Goal: Communication & Community: Participate in discussion

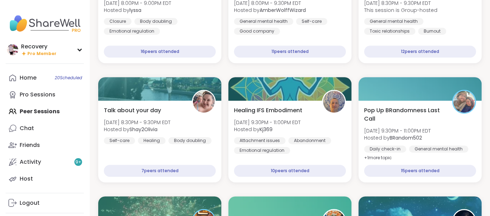
click at [52, 115] on div "Home 20 Scheduled Pro Sessions Peer Sessions Chat Friends Activity 9 + Host" at bounding box center [45, 128] width 78 height 118
click at [23, 77] on div "Home 20 Scheduled" at bounding box center [28, 78] width 17 height 8
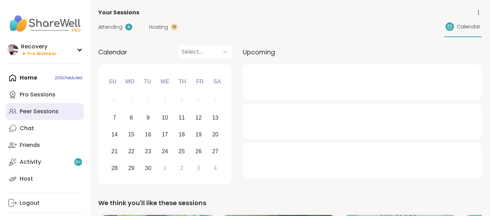
click at [43, 115] on div "Peer Sessions" at bounding box center [39, 112] width 39 height 8
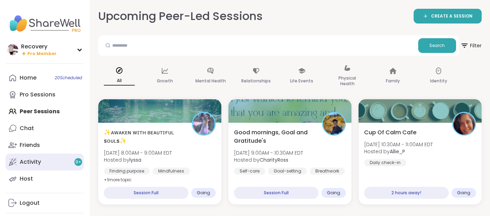
click at [42, 160] on link "Activity 9 +" at bounding box center [45, 162] width 78 height 17
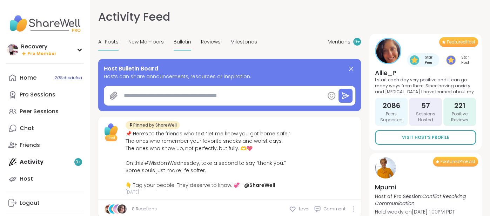
click at [174, 45] on span "Bulletin" at bounding box center [183, 41] width 18 height 7
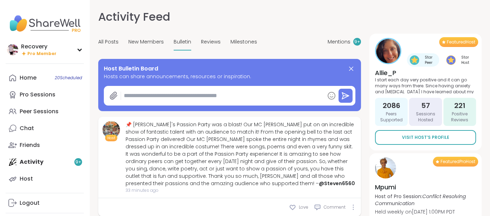
type textarea "*"
click at [154, 153] on div "📌 Lyssa's Passion Party was a blast! Our MC Lyssa put on an incredible show of …" at bounding box center [241, 154] width 231 height 66
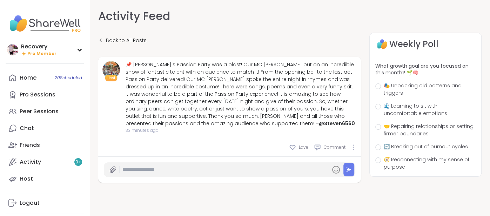
click at [191, 13] on div "Activity Feed" at bounding box center [229, 16] width 263 height 16
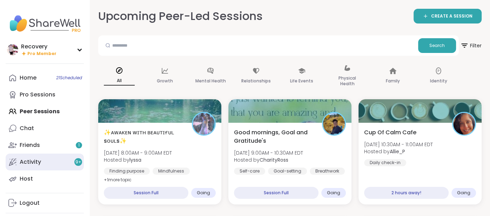
click at [63, 157] on link "Activity 9 +" at bounding box center [45, 162] width 78 height 17
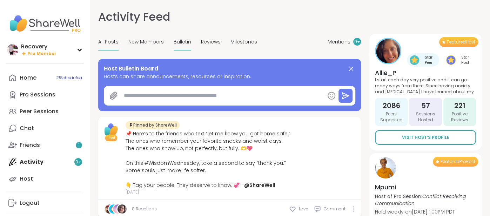
click at [174, 41] on span "Bulletin" at bounding box center [183, 41] width 18 height 7
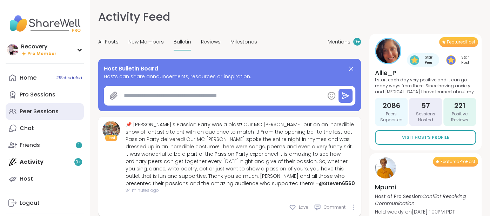
click at [45, 116] on link "Peer Sessions" at bounding box center [45, 111] width 78 height 17
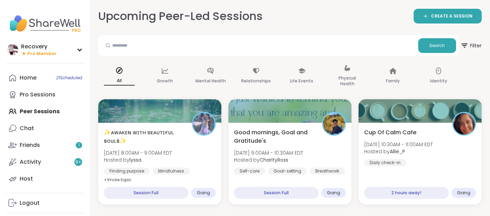
click at [45, 116] on div "Home 21 Scheduled Pro Sessions Peer Sessions Chat Friends 1 Activity 9 + Host" at bounding box center [45, 128] width 78 height 118
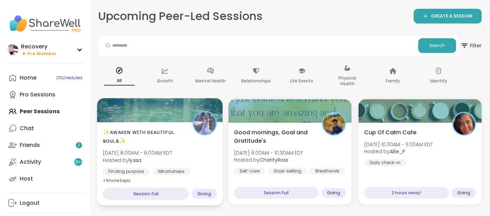
click at [118, 159] on span "Hosted by lyssa" at bounding box center [137, 160] width 69 height 7
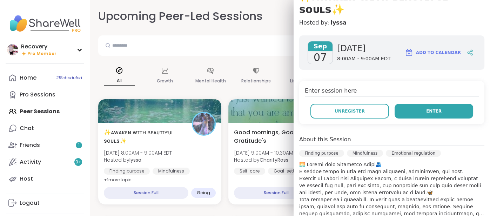
scroll to position [79, 0]
click at [432, 104] on button "Enter" at bounding box center [434, 111] width 79 height 15
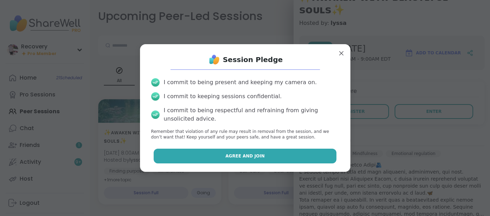
click at [328, 151] on button "Agree and Join" at bounding box center [245, 156] width 183 height 15
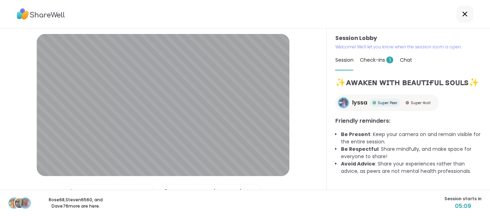
click at [380, 61] on span "Check-ins 1" at bounding box center [377, 60] width 34 height 7
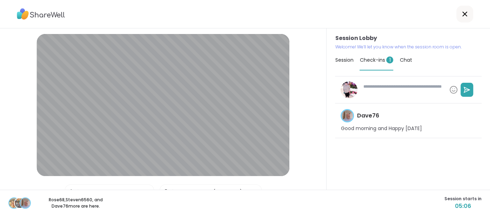
click at [366, 86] on textarea at bounding box center [403, 90] width 86 height 18
type textarea "*"
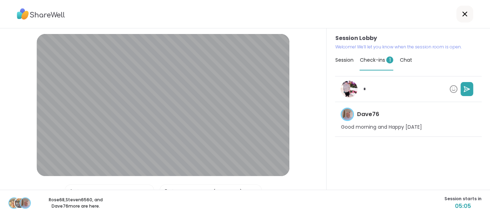
type textarea "*"
type textarea "**"
type textarea "*"
type textarea "***"
type textarea "*"
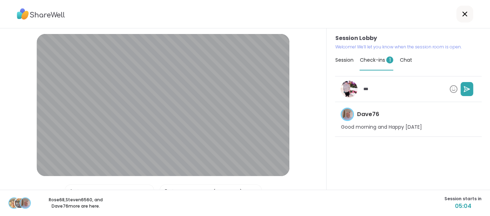
type textarea "****"
type textarea "*"
type textarea "****"
type textarea "*"
type textarea "******"
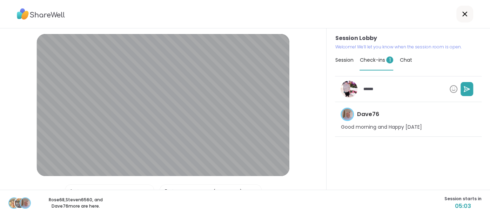
type textarea "*"
type textarea "*******"
type textarea "*"
type textarea "********"
type textarea "*"
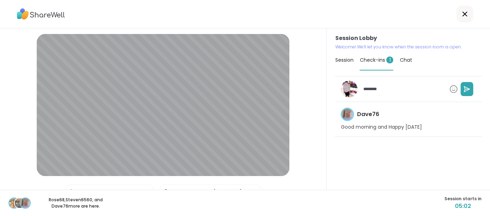
type textarea "*********"
type textarea "*"
type textarea "**********"
type textarea "*"
type textarea "**********"
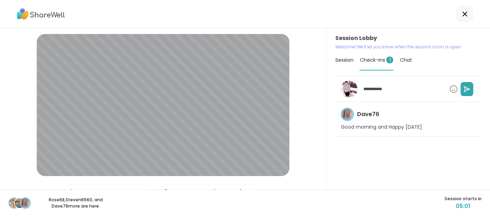
type textarea "*"
type textarea "**********"
type textarea "*"
type textarea "**********"
type textarea "*"
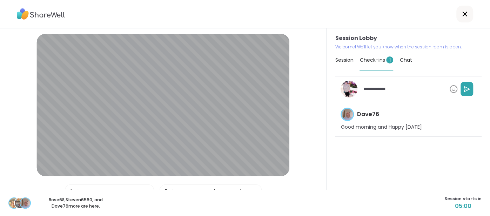
type textarea "**********"
type textarea "*"
type textarea "**********"
type textarea "*"
type textarea "**********"
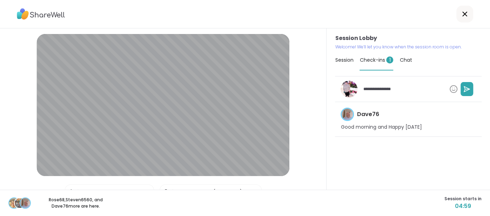
type textarea "*"
type textarea "**********"
type textarea "*"
type textarea "**********"
type textarea "*"
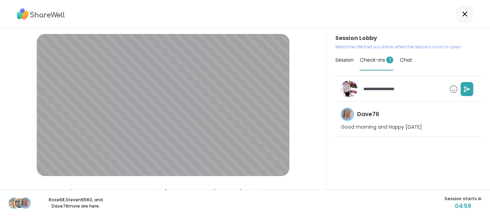
type textarea "**********"
type textarea "*"
type textarea "**********"
type textarea "*"
type textarea "**********"
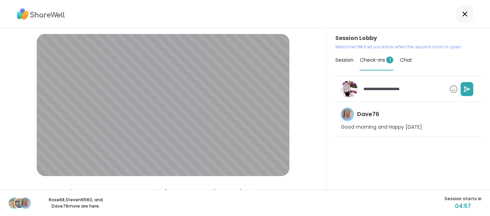
type textarea "*"
type textarea "**********"
type textarea "*"
type textarea "**********"
click at [467, 88] on icon at bounding box center [467, 89] width 7 height 7
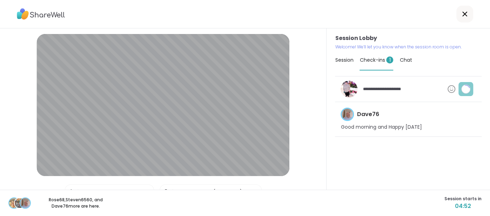
type textarea "*"
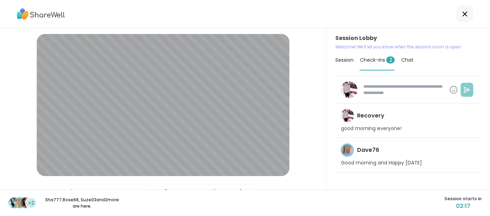
click at [338, 62] on span "Session" at bounding box center [344, 60] width 18 height 7
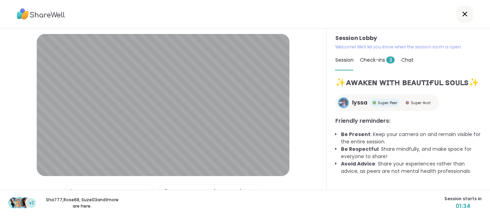
click at [370, 62] on span "Check-ins 3" at bounding box center [377, 60] width 35 height 7
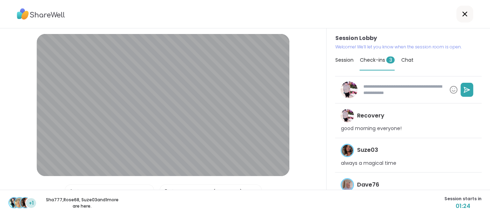
type textarea "*"
click at [343, 59] on span "Session" at bounding box center [344, 60] width 18 height 7
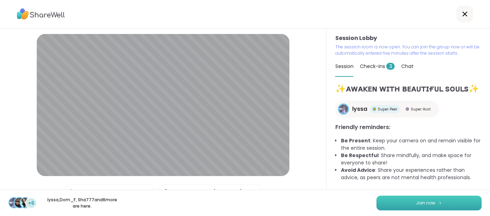
click at [400, 200] on button "Join now" at bounding box center [429, 203] width 105 height 15
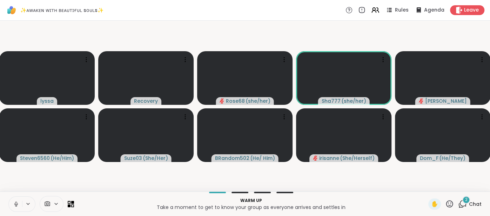
click at [12, 205] on button at bounding box center [15, 204] width 13 height 15
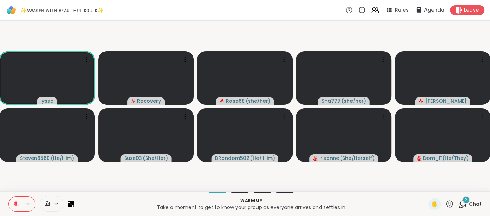
click at [476, 205] on span "Chat" at bounding box center [475, 204] width 13 height 7
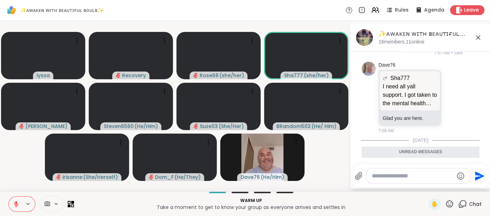
scroll to position [1345, 0]
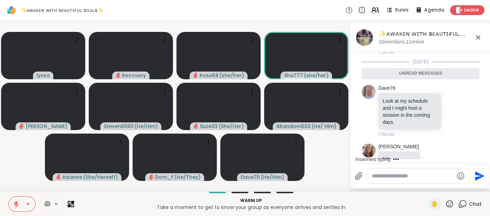
click at [477, 39] on icon at bounding box center [478, 37] width 8 height 8
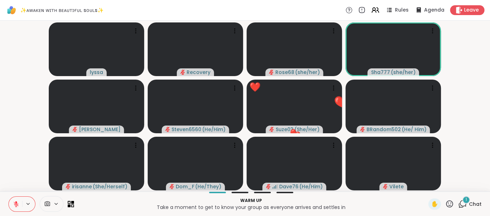
click at [450, 206] on icon at bounding box center [449, 203] width 7 height 7
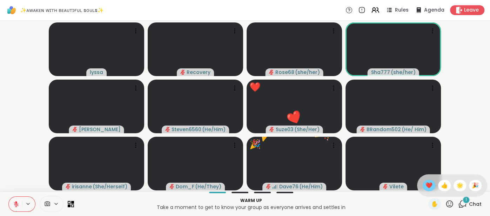
click at [429, 187] on span "❤️" at bounding box center [429, 185] width 7 height 8
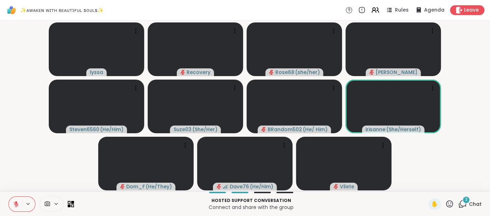
click at [474, 201] on span "Chat" at bounding box center [475, 204] width 13 height 7
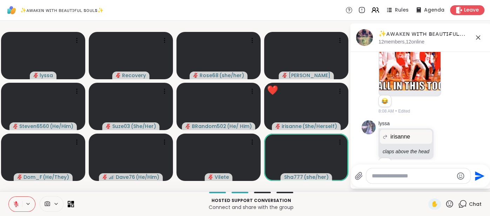
scroll to position [2032, 0]
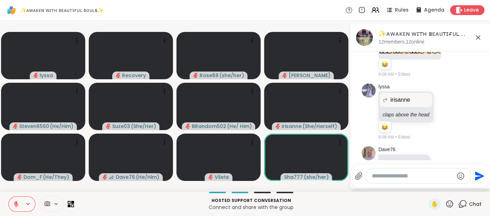
click at [450, 204] on icon at bounding box center [449, 204] width 9 height 9
click at [432, 188] on span "❤️" at bounding box center [429, 185] width 7 height 8
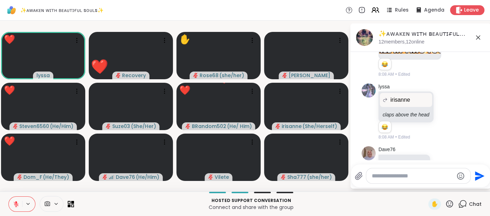
click at [398, 176] on textarea "Type your message" at bounding box center [413, 176] width 82 height 7
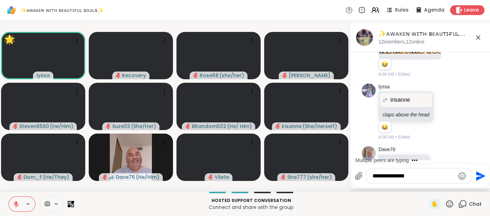
type textarea "**********"
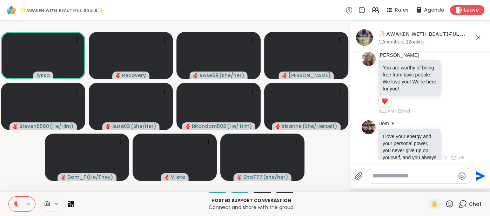
scroll to position [2682, 0]
click at [454, 155] on icon at bounding box center [454, 158] width 6 height 7
click at [370, 140] on button "Select Reaction: Joy" at bounding box center [367, 147] width 14 height 14
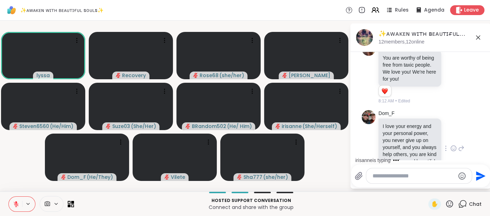
scroll to position [2822, 0]
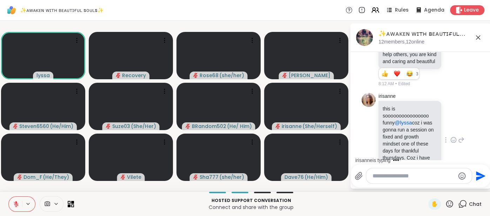
click at [453, 137] on icon at bounding box center [454, 140] width 6 height 7
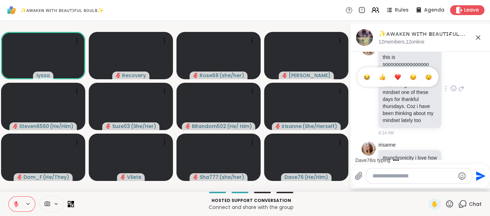
click at [451, 86] on icon at bounding box center [453, 88] width 5 height 5
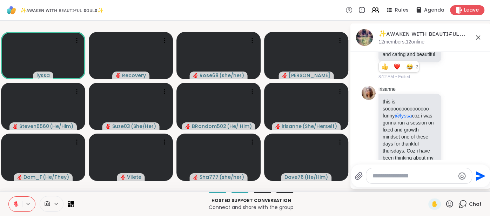
scroll to position [2822, 0]
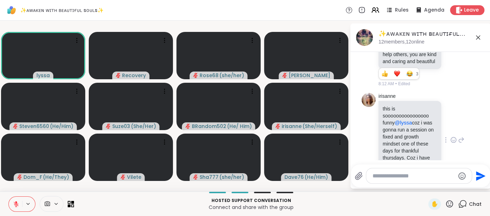
click at [454, 137] on icon at bounding box center [454, 140] width 6 height 7
click at [385, 126] on div "Select Reaction: Thumbs up" at bounding box center [382, 129] width 6 height 6
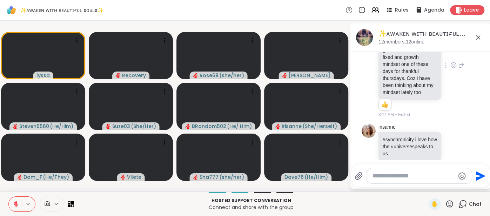
scroll to position [2921, 0]
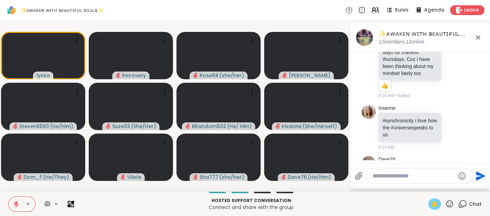
click at [435, 205] on span "✋" at bounding box center [434, 204] width 7 height 8
click at [14, 207] on button at bounding box center [15, 204] width 13 height 15
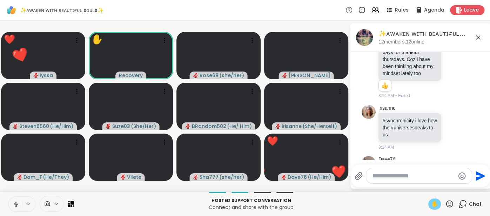
scroll to position [2931, 0]
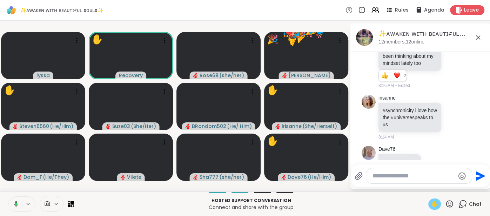
click at [476, 41] on icon at bounding box center [478, 37] width 8 height 8
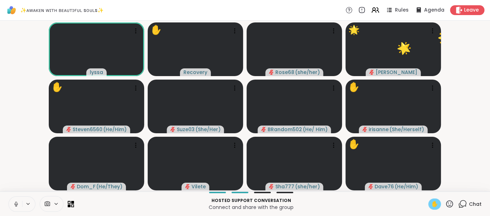
click at [431, 202] on div "✋" at bounding box center [435, 204] width 13 height 11
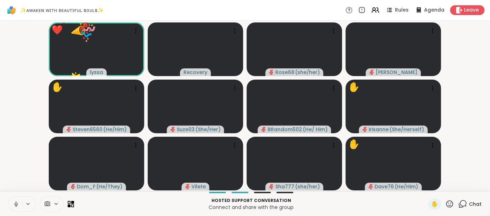
click at [13, 204] on icon at bounding box center [16, 204] width 6 height 6
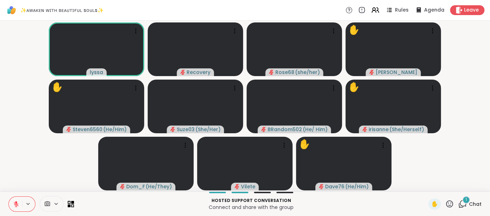
click at [473, 203] on span "Chat" at bounding box center [475, 204] width 13 height 7
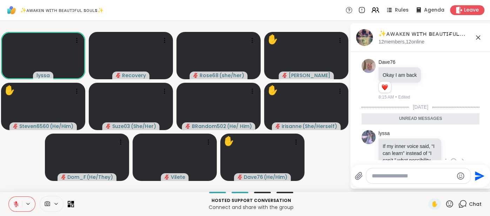
scroll to position [3016, 0]
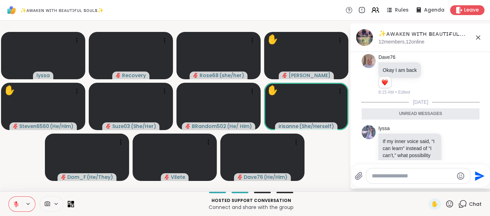
click at [481, 38] on icon at bounding box center [478, 37] width 8 height 8
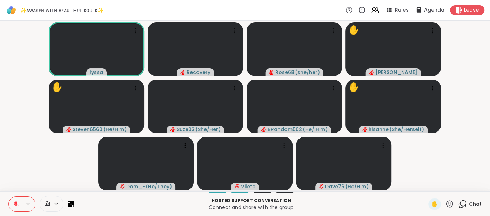
click at [473, 202] on span "Chat" at bounding box center [475, 204] width 13 height 7
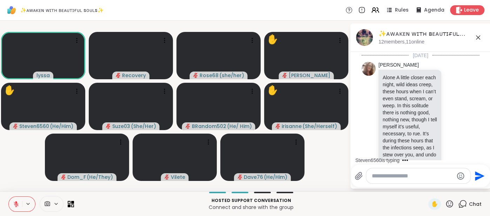
scroll to position [2993, 0]
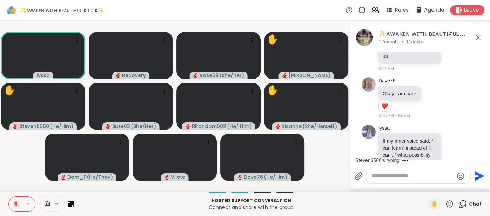
click at [393, 174] on textarea "Type your message" at bounding box center [413, 176] width 82 height 7
type textarea "*"
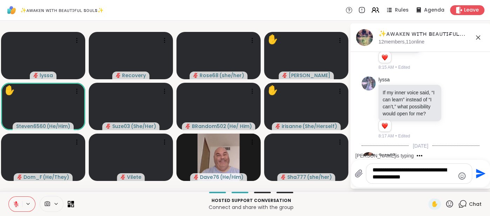
scroll to position [3085, 0]
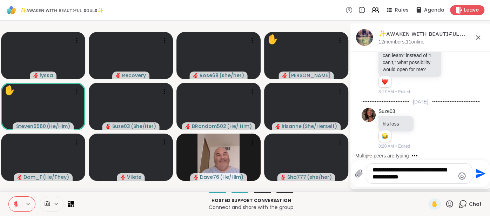
type textarea "**********"
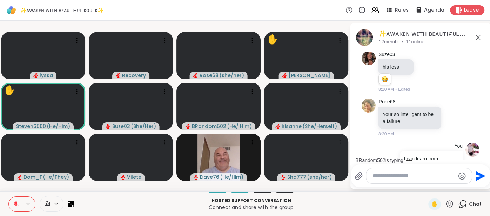
scroll to position [3200, 0]
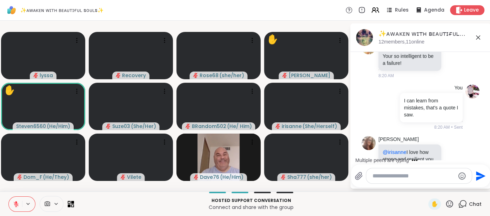
type textarea "*"
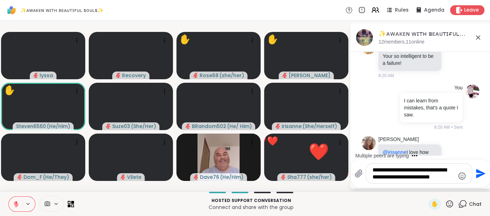
scroll to position [3263, 0]
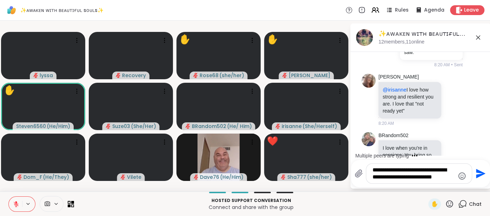
click at [421, 179] on textarea "**********" at bounding box center [414, 174] width 82 height 14
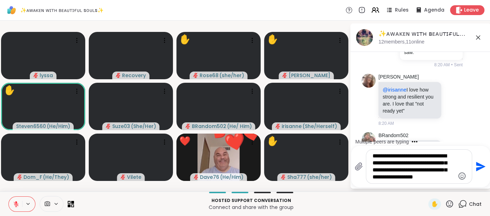
type textarea "**********"
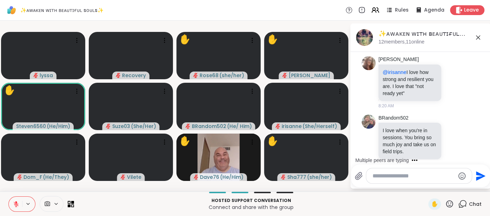
scroll to position [3274, 0]
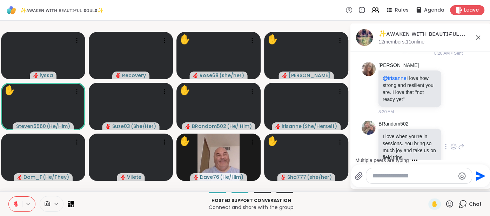
click at [450, 142] on div at bounding box center [454, 146] width 22 height 8
click at [452, 143] on icon at bounding box center [454, 146] width 6 height 7
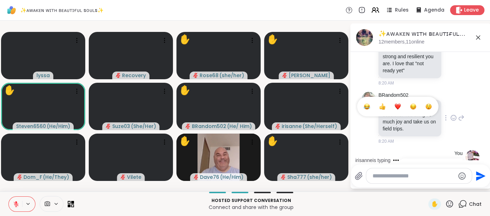
scroll to position [3303, 0]
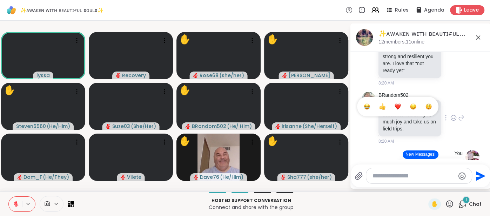
click at [366, 104] on div "Select Reaction: Joy" at bounding box center [367, 107] width 6 height 6
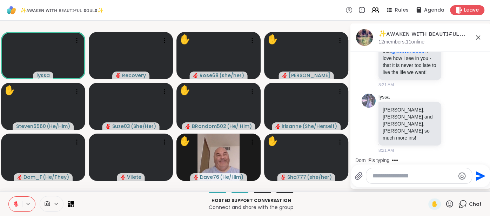
scroll to position [3509, 0]
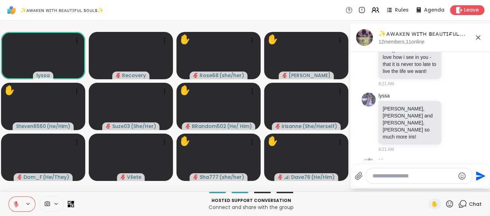
click at [378, 175] on textarea "Type your message" at bounding box center [414, 176] width 82 height 7
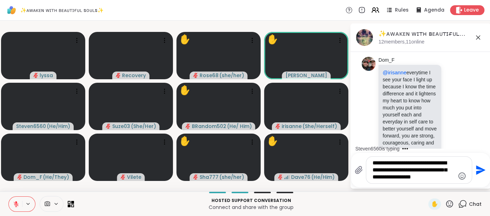
scroll to position [3712, 0]
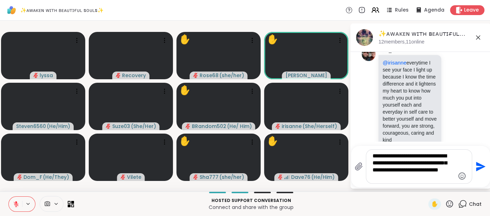
type textarea "**********"
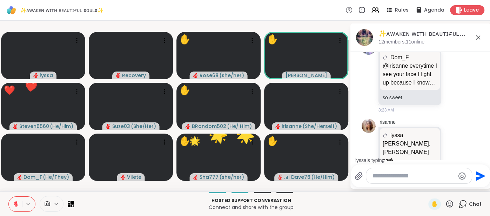
scroll to position [4051, 0]
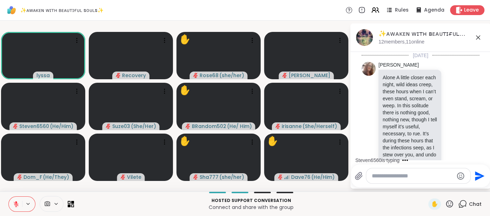
scroll to position [4051, 0]
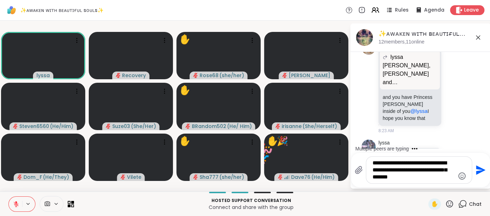
type textarea "**********"
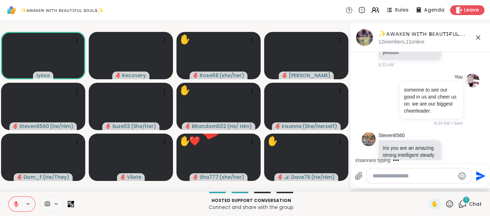
scroll to position [4261, 0]
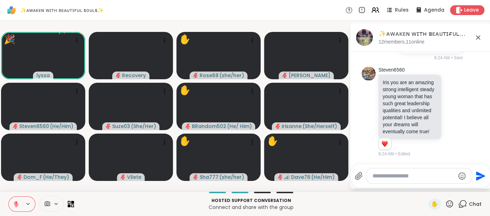
click at [451, 202] on icon at bounding box center [449, 204] width 9 height 9
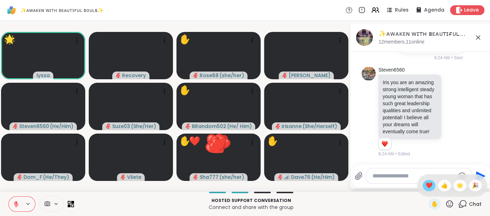
click at [430, 185] on span "❤️" at bounding box center [429, 185] width 7 height 8
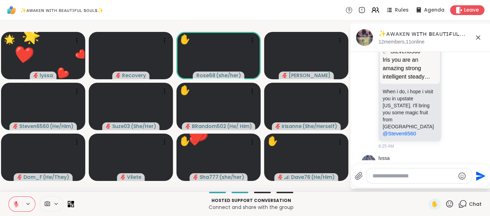
scroll to position [4465, 0]
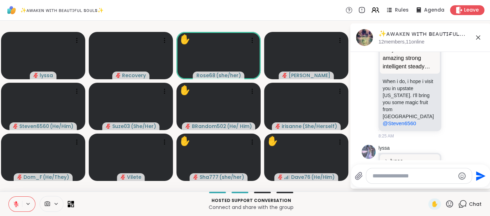
click at [449, 204] on icon at bounding box center [449, 204] width 9 height 9
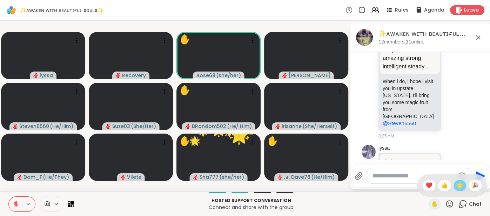
click at [457, 190] on div "🌟" at bounding box center [460, 185] width 13 height 11
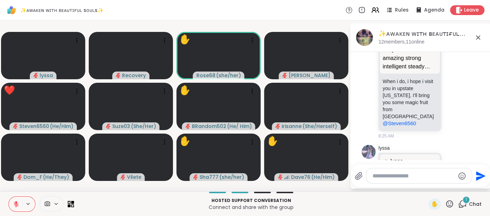
scroll to position [4509, 0]
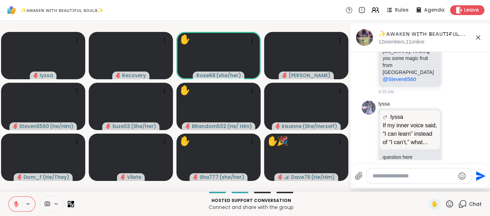
click at [448, 203] on icon at bounding box center [449, 204] width 9 height 9
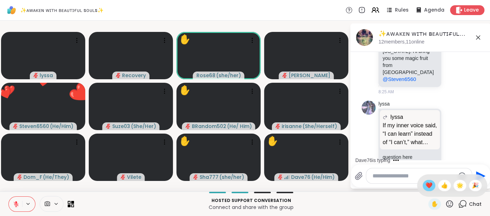
click at [430, 188] on span "❤️" at bounding box center [429, 185] width 7 height 8
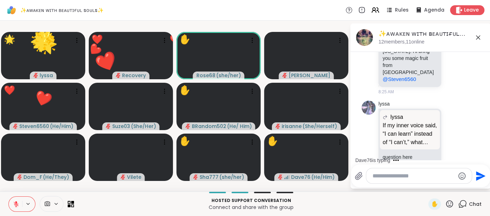
click at [376, 178] on textarea "Type your message" at bounding box center [414, 176] width 82 height 7
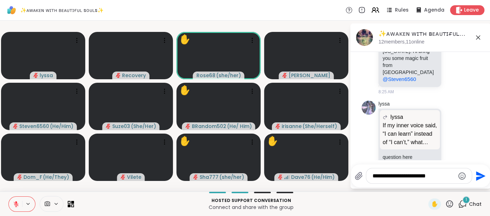
scroll to position [4553, 0]
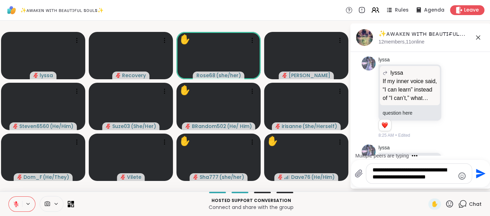
type textarea "**********"
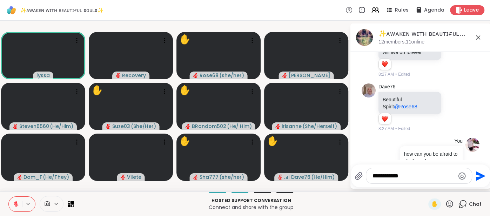
scroll to position [4679, 0]
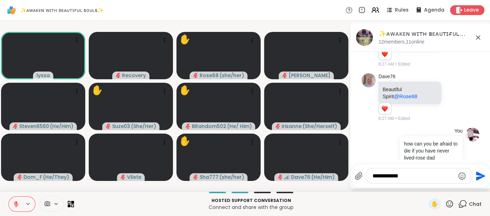
click at [15, 209] on button at bounding box center [15, 204] width 13 height 15
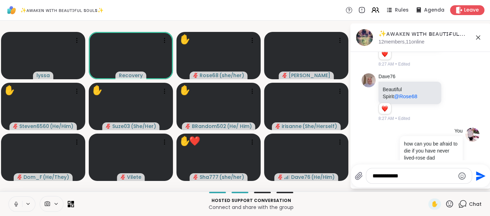
scroll to position [4779, 0]
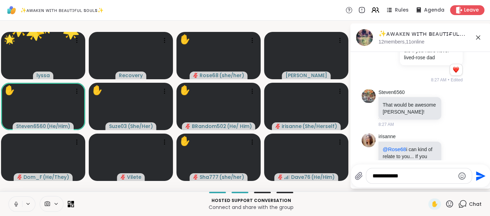
click at [16, 205] on icon at bounding box center [16, 204] width 6 height 6
click at [393, 177] on textarea "**********" at bounding box center [414, 176] width 82 height 7
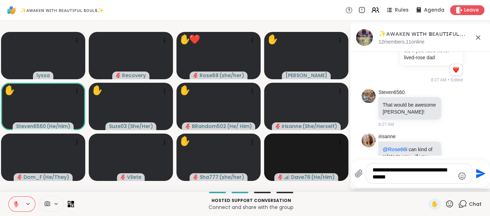
scroll to position [0, 0]
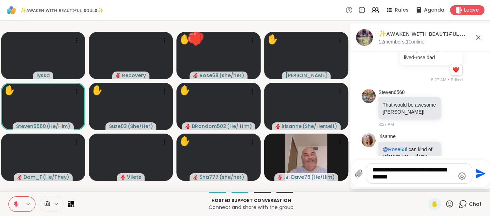
type textarea "**********"
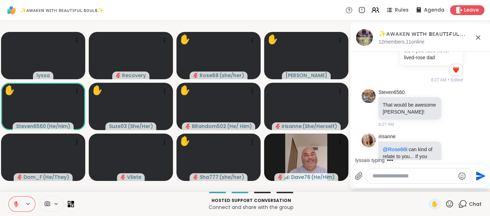
scroll to position [4823, 0]
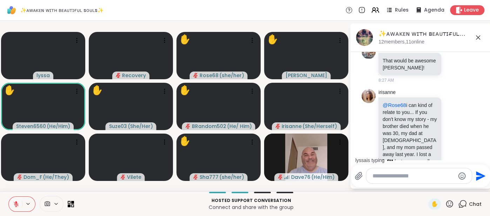
type textarea "*"
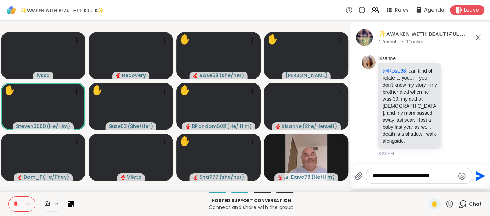
scroll to position [4878, 0]
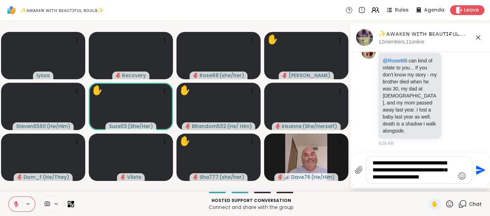
type textarea "**********"
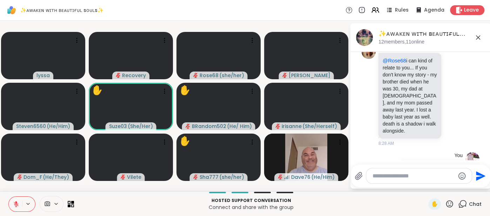
scroll to position [4943, 0]
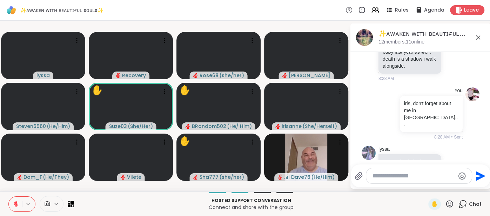
type textarea "*"
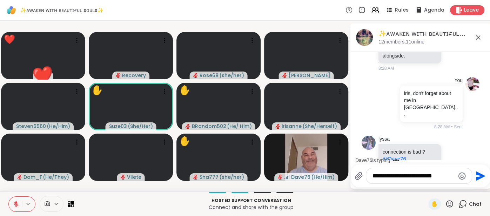
type textarea "**********"
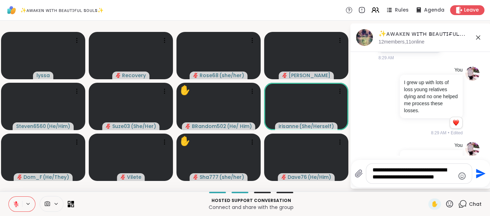
scroll to position [5081, 0]
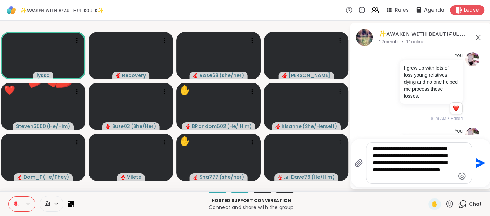
type textarea "**********"
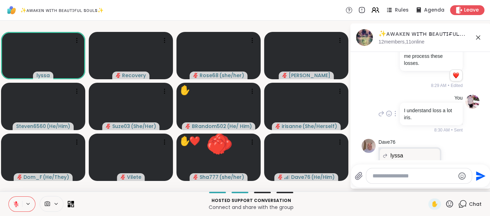
scroll to position [5149, 0]
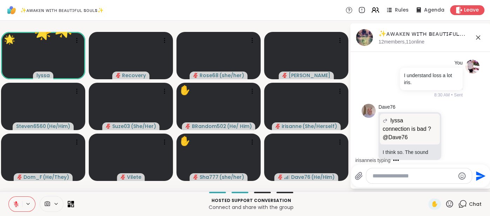
click at [451, 206] on icon at bounding box center [449, 204] width 9 height 9
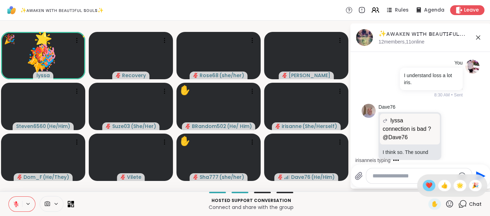
click at [430, 187] on span "❤️" at bounding box center [429, 185] width 7 height 8
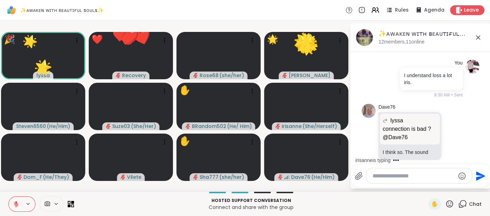
click at [446, 204] on icon at bounding box center [449, 203] width 7 height 7
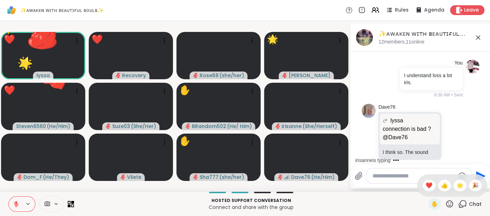
click at [463, 187] on span "🌟" at bounding box center [460, 185] width 7 height 8
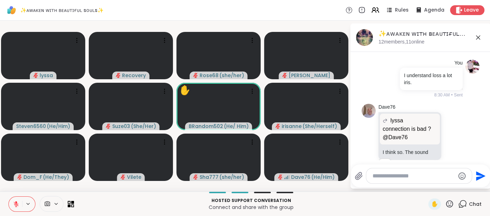
click at [377, 174] on textarea "Type your message" at bounding box center [414, 176] width 82 height 7
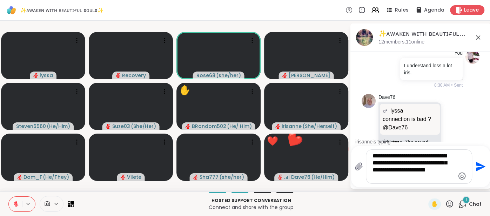
scroll to position [5290, 0]
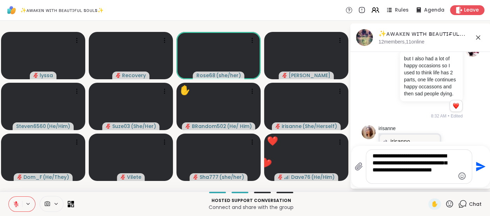
type textarea "**********"
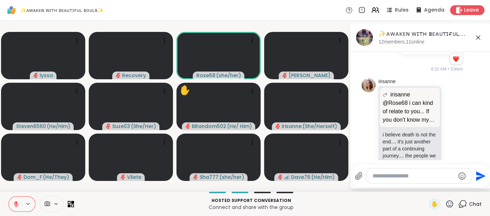
scroll to position [5381, 0]
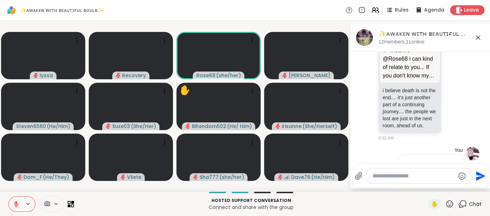
click at [397, 213] on button "Select Reaction: Heart" at bounding box center [398, 220] width 14 height 14
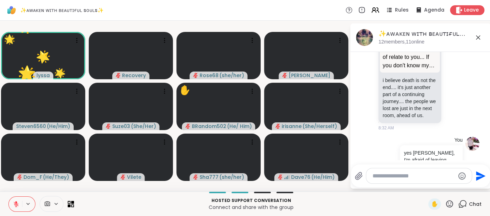
click at [377, 177] on textarea "Type your message" at bounding box center [414, 176] width 82 height 7
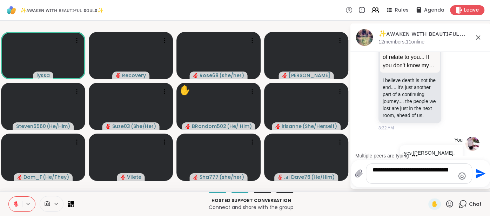
type textarea "**********"
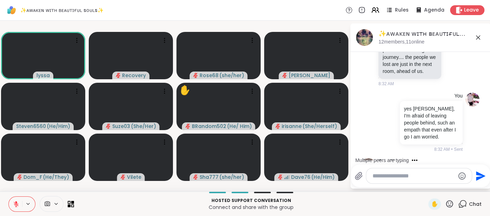
scroll to position [5445, 0]
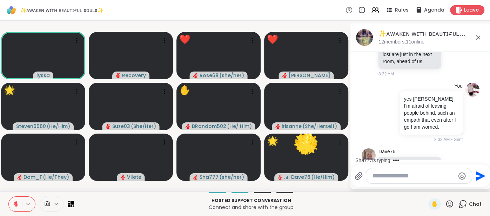
click at [451, 205] on icon at bounding box center [449, 204] width 9 height 9
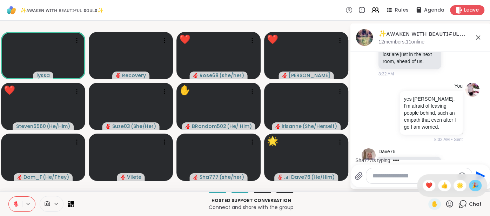
click at [474, 185] on span "🎉" at bounding box center [475, 185] width 7 height 8
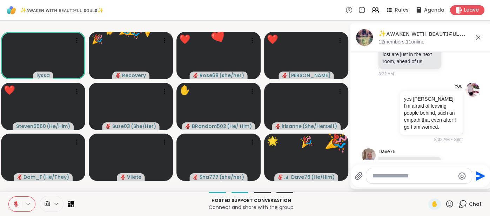
scroll to position [5546, 0]
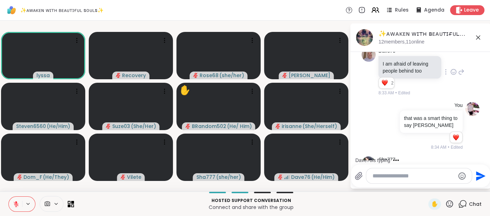
click at [451, 201] on icon at bounding box center [453, 203] width 5 height 5
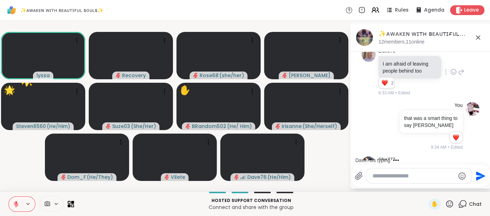
click at [416, 190] on div "Select Reaction: Sad" at bounding box center [413, 193] width 6 height 6
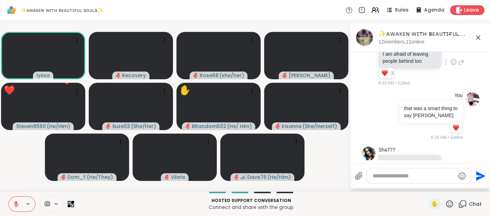
click at [377, 179] on textarea "Type your message" at bounding box center [414, 176] width 82 height 7
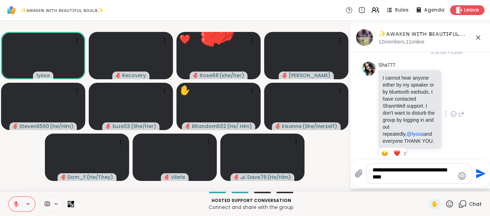
type textarea "**********"
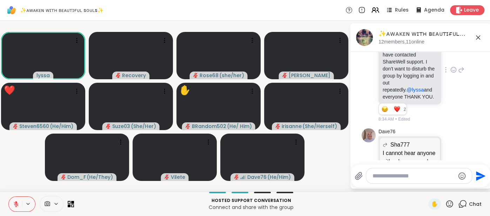
scroll to position [5705, 0]
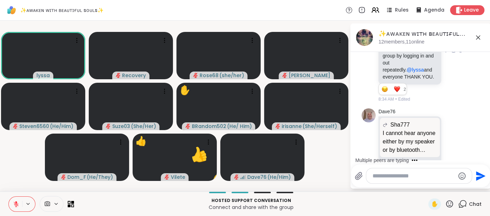
click at [10, 203] on button at bounding box center [15, 204] width 13 height 15
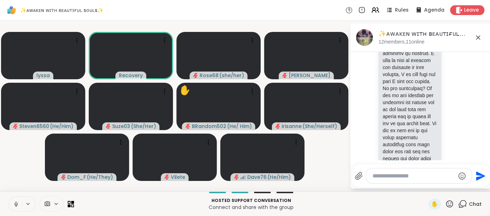
scroll to position [7088, 0]
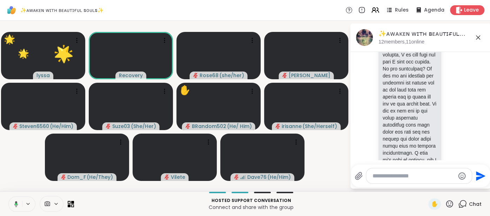
click at [13, 203] on icon at bounding box center [15, 204] width 6 height 6
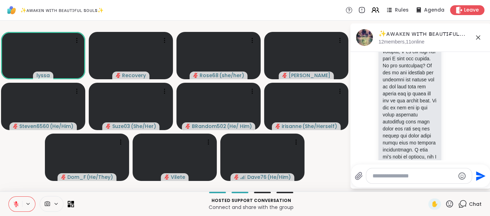
scroll to position [7155, 0]
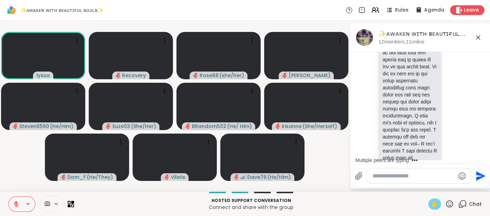
click at [435, 201] on span "✋" at bounding box center [434, 204] width 7 height 8
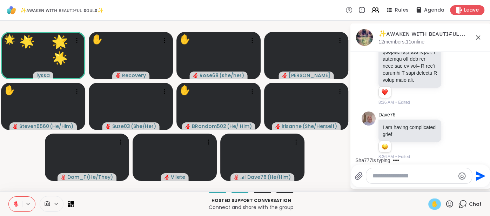
scroll to position [7340, 0]
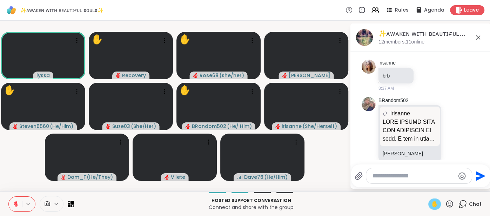
click at [431, 205] on div "✋" at bounding box center [435, 204] width 13 height 11
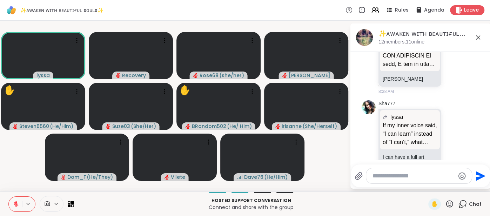
scroll to position [7435, 0]
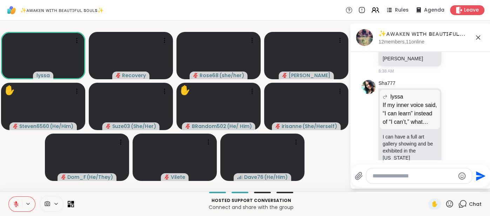
click at [15, 203] on icon at bounding box center [16, 204] width 6 height 6
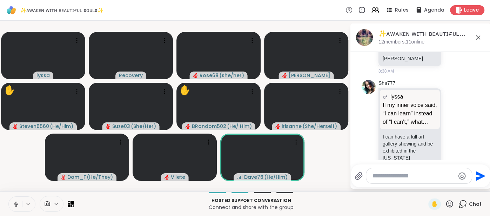
click at [15, 201] on icon at bounding box center [16, 204] width 6 height 6
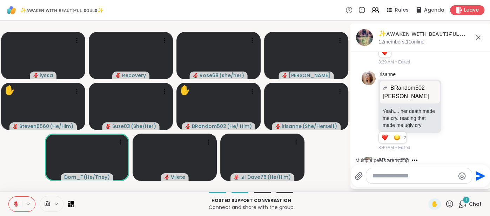
scroll to position [7701, 0]
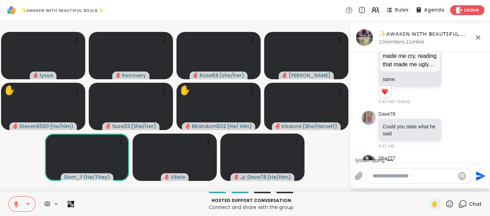
click at [480, 40] on icon at bounding box center [478, 37] width 8 height 8
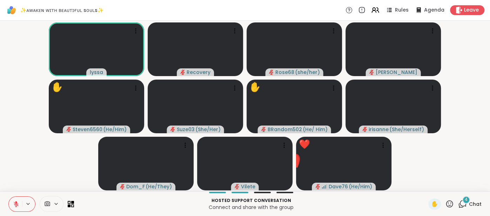
click at [12, 203] on button at bounding box center [15, 204] width 13 height 15
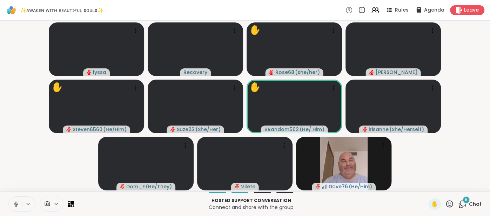
click at [448, 202] on icon at bounding box center [449, 203] width 7 height 7
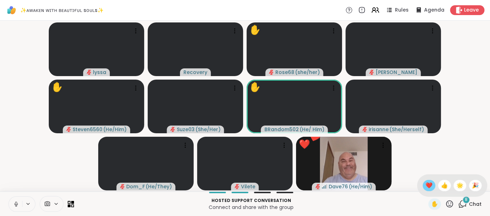
click at [429, 187] on span "❤️" at bounding box center [429, 185] width 7 height 8
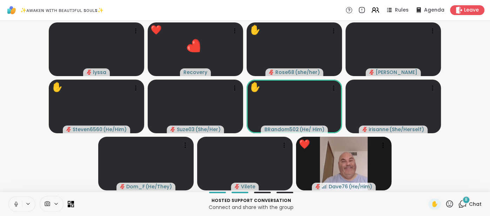
click at [450, 204] on icon at bounding box center [449, 204] width 9 height 9
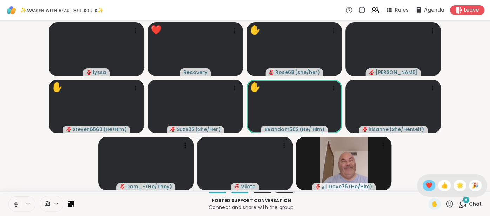
click at [426, 190] on div "❤️" at bounding box center [429, 185] width 13 height 11
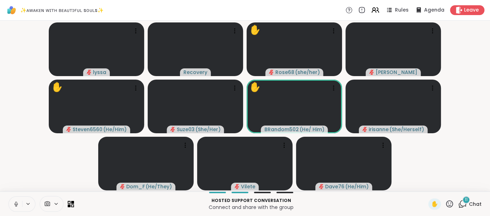
click at [450, 203] on icon at bounding box center [449, 204] width 9 height 9
click at [459, 188] on span "🌟" at bounding box center [460, 185] width 7 height 8
click at [450, 205] on icon at bounding box center [449, 204] width 9 height 9
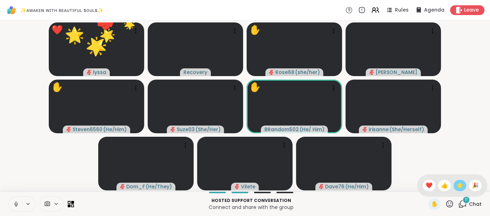
click at [456, 189] on div "🌟" at bounding box center [460, 185] width 13 height 11
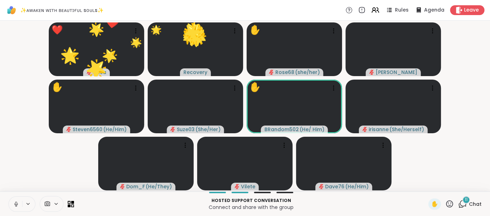
click at [456, 189] on video-player-container "❤️ lyssa 🌟 🌟 🌟 🌟 🌟 🌟 🌟 🌟 🌟 🌟 ❤️ ❤️ ❤️ ❤️ ❤️ ❤️ ❤️ ❤️ ❤️ ❤️ ❤️ ❤️ ❤️ ❤️ ❤️ ❤️ 🌟 …" at bounding box center [245, 106] width 482 height 165
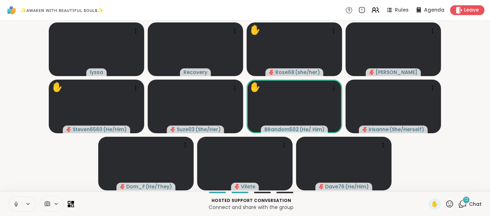
click at [450, 205] on icon at bounding box center [449, 204] width 9 height 9
click at [457, 186] on span "🌟" at bounding box center [460, 185] width 7 height 8
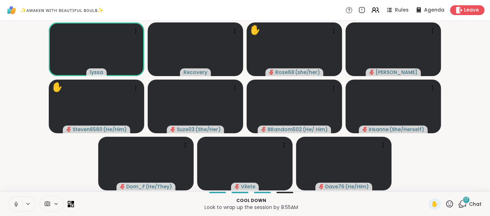
click at [14, 205] on icon at bounding box center [16, 204] width 6 height 6
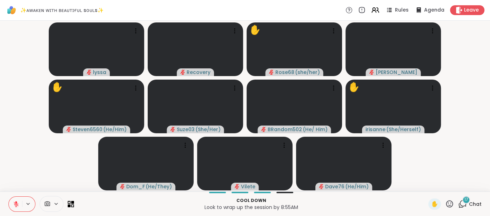
click at [482, 204] on span "Chat" at bounding box center [475, 204] width 13 height 7
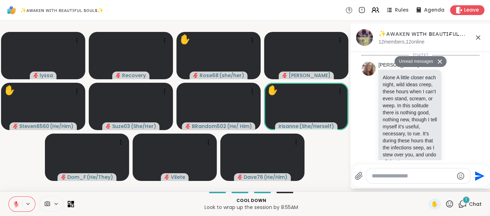
scroll to position [8850, 0]
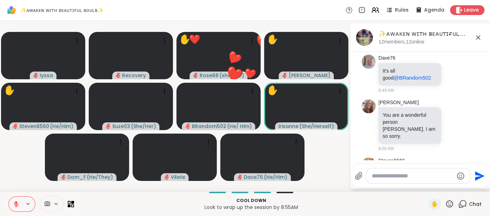
click at [447, 206] on icon at bounding box center [449, 203] width 7 height 7
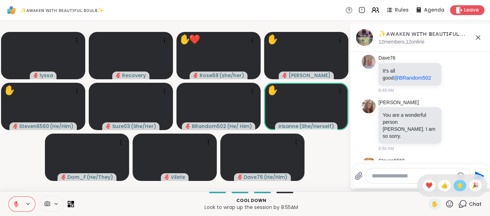
click at [462, 182] on span "🌟" at bounding box center [460, 185] width 7 height 8
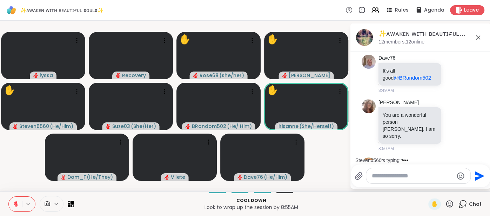
click at [379, 177] on textarea "Type your message" at bounding box center [413, 176] width 82 height 7
type textarea "*"
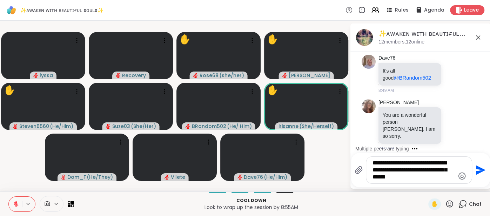
type textarea "**********"
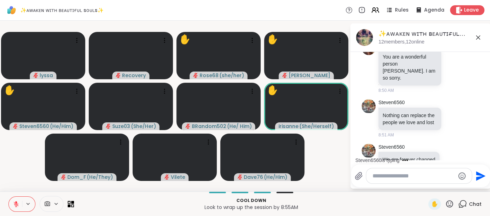
scroll to position [8960, 0]
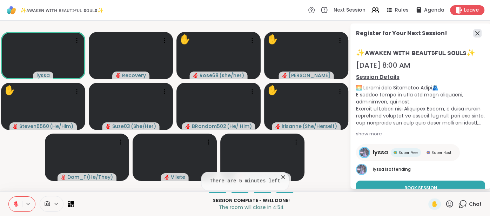
click at [477, 34] on icon at bounding box center [478, 33] width 4 height 4
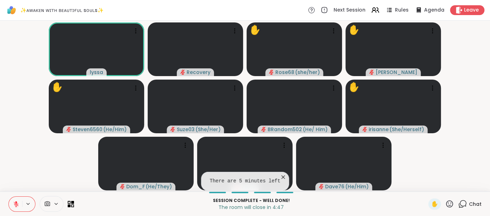
click at [280, 178] on icon at bounding box center [283, 177] width 7 height 7
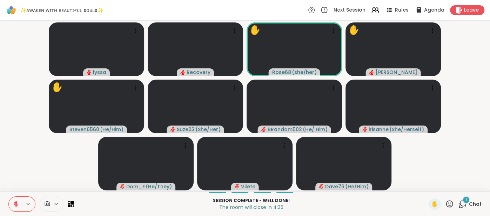
click at [469, 202] on div "1" at bounding box center [467, 200] width 8 height 8
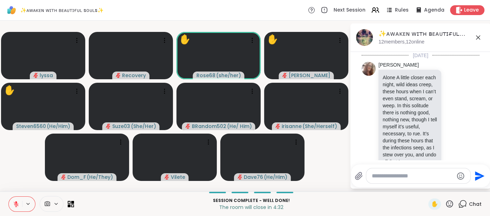
scroll to position [9007, 0]
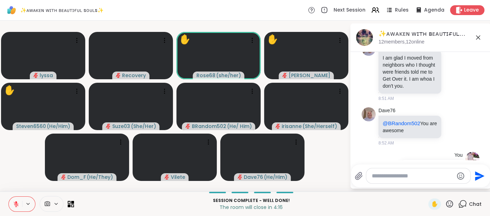
click at [383, 177] on textarea "Type your message" at bounding box center [413, 176] width 82 height 7
type textarea "*****"
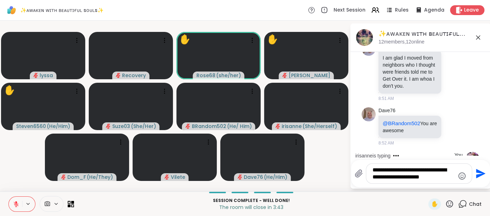
type textarea "**********"
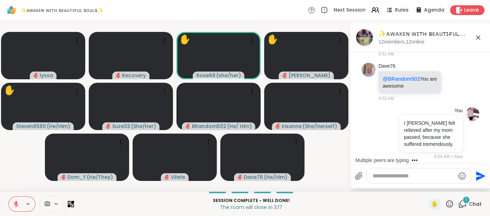
scroll to position [9120, 0]
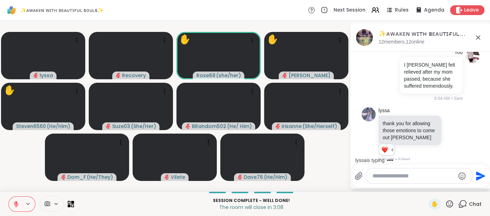
click at [408, 186] on div "Send" at bounding box center [420, 176] width 139 height 23
click at [389, 176] on textarea "Type your message" at bounding box center [414, 176] width 82 height 7
type textarea "*******"
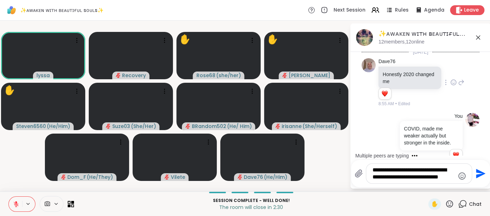
scroll to position [9300, 0]
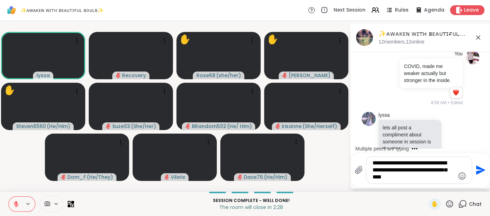
type textarea "**********"
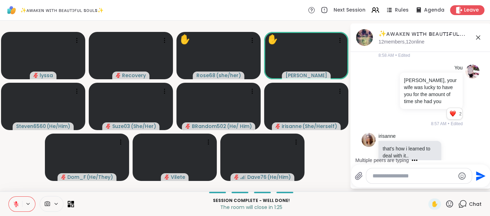
scroll to position [9643, 0]
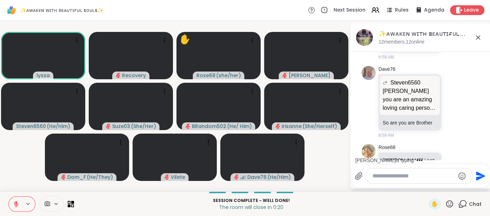
scroll to position [10076, 0]
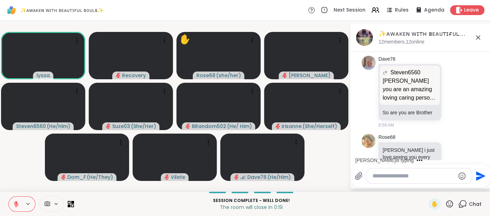
click at [386, 175] on textarea "Type your message" at bounding box center [414, 176] width 82 height 7
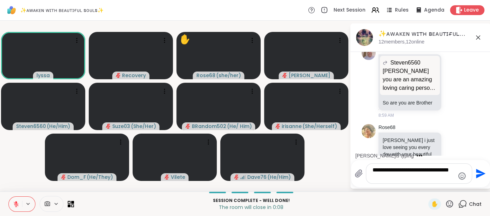
type textarea "**********"
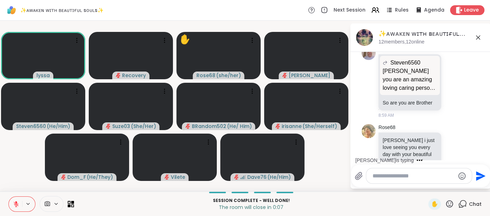
scroll to position [10130, 0]
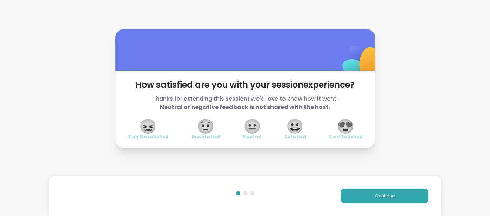
click at [343, 126] on span "😍" at bounding box center [346, 126] width 18 height 13
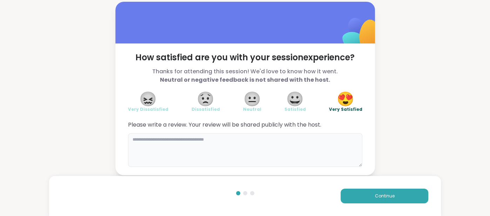
click at [323, 141] on textarea at bounding box center [245, 150] width 234 height 34
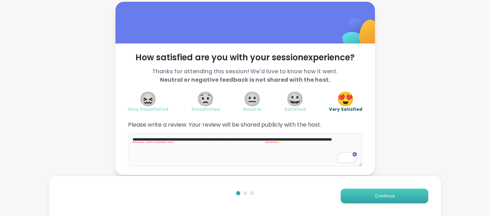
type textarea "**********"
click at [391, 197] on span "Continue" at bounding box center [385, 196] width 20 height 6
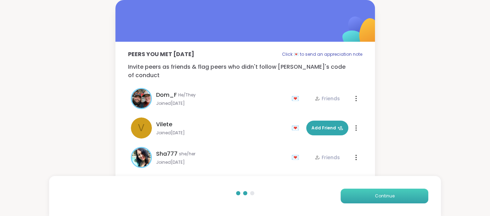
click at [391, 197] on span "Continue" at bounding box center [385, 196] width 20 height 6
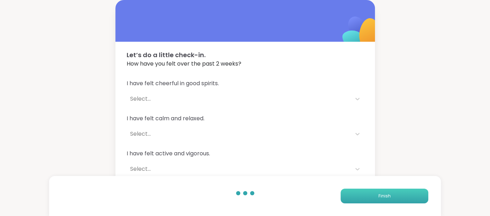
click at [391, 197] on button "Finish" at bounding box center [385, 196] width 88 height 15
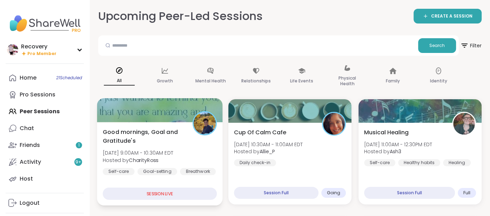
click at [207, 140] on div "Good mornings, Goal and Gratitude's Sun, Sep 07 | 9:00AM - 10:30AM EDT Hosted b…" at bounding box center [160, 151] width 114 height 47
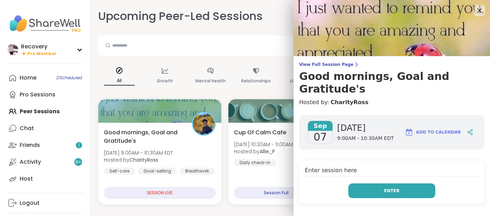
click at [356, 184] on button "Enter" at bounding box center [392, 191] width 87 height 15
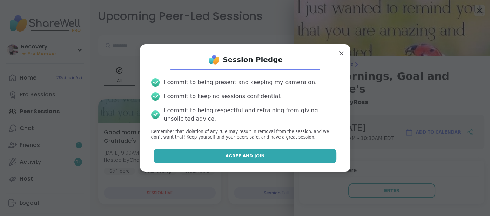
click at [319, 159] on button "Agree and Join" at bounding box center [245, 156] width 183 height 15
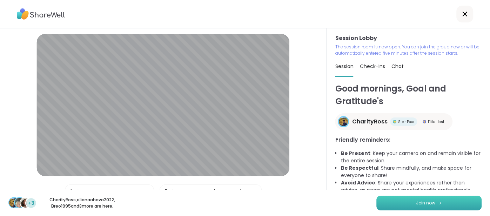
click at [390, 198] on button "Join now" at bounding box center [429, 203] width 105 height 15
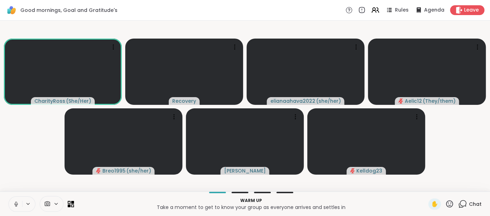
click at [471, 204] on span "Chat" at bounding box center [475, 204] width 13 height 7
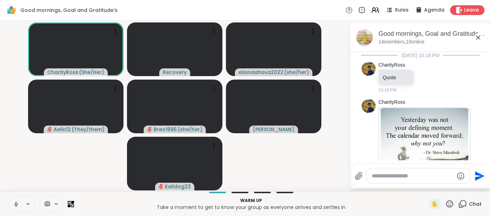
scroll to position [145, 0]
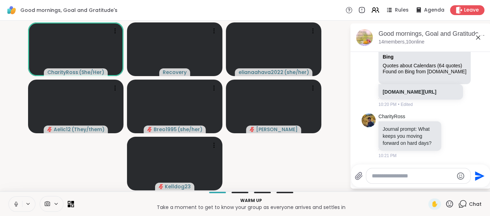
click at [478, 38] on icon at bounding box center [478, 37] width 8 height 8
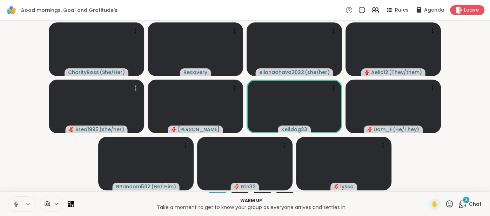
click at [470, 203] on span "Chat" at bounding box center [475, 204] width 13 height 7
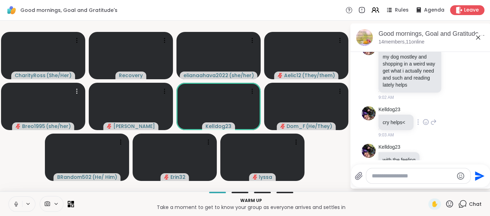
scroll to position [308, 0]
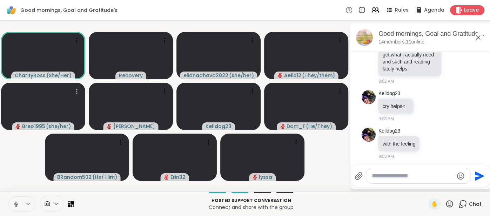
click at [479, 38] on icon at bounding box center [478, 37] width 8 height 8
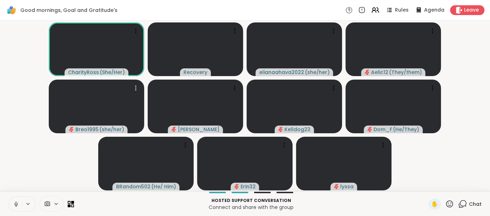
click at [9, 204] on button at bounding box center [15, 204] width 13 height 15
click at [15, 199] on button at bounding box center [15, 204] width 13 height 15
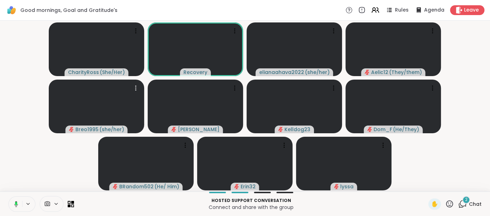
click at [11, 204] on button at bounding box center [15, 204] width 14 height 15
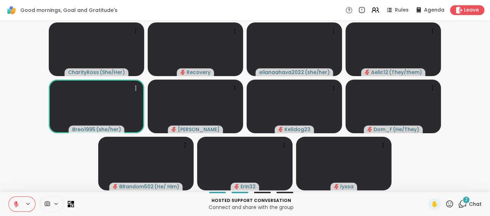
click at [479, 207] on span "Chat" at bounding box center [475, 204] width 13 height 7
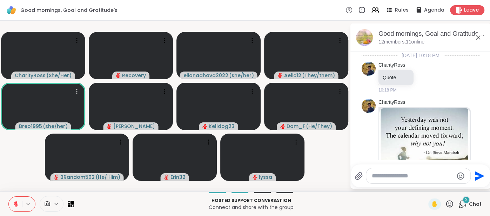
scroll to position [411, 0]
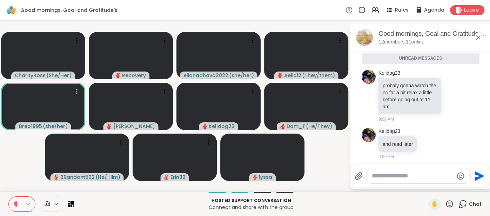
click at [477, 40] on icon at bounding box center [478, 37] width 8 height 8
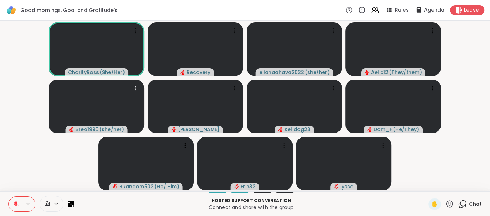
click at [13, 202] on icon at bounding box center [16, 204] width 6 height 6
click at [14, 203] on icon at bounding box center [16, 204] width 6 height 6
click at [15, 206] on icon at bounding box center [16, 204] width 6 height 6
click at [12, 200] on button at bounding box center [15, 204] width 13 height 15
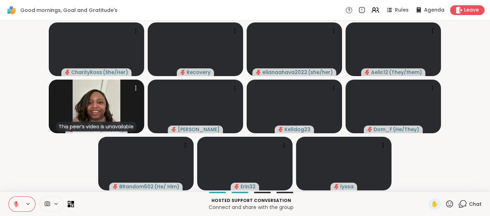
click at [11, 202] on button at bounding box center [15, 204] width 13 height 15
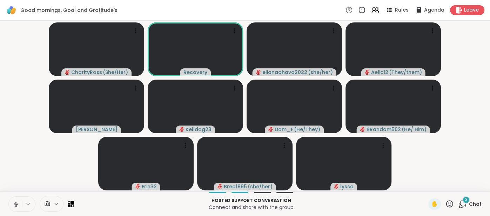
click at [14, 205] on icon at bounding box center [16, 204] width 6 height 6
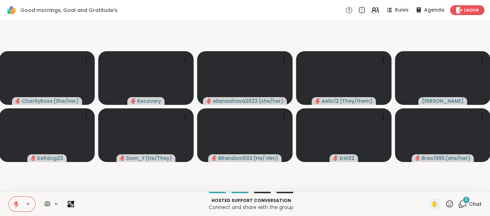
click at [471, 206] on span "Chat" at bounding box center [475, 204] width 13 height 7
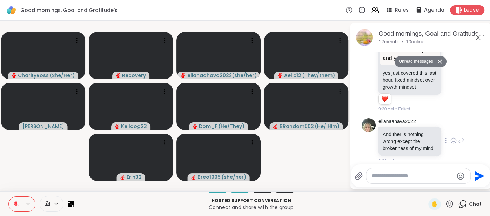
scroll to position [668, 0]
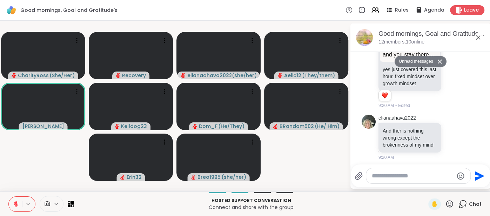
click at [16, 199] on button at bounding box center [15, 204] width 13 height 15
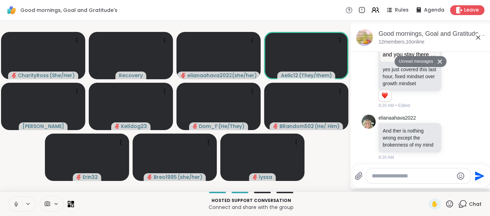
click at [393, 176] on textarea "Type your message" at bounding box center [413, 176] width 82 height 7
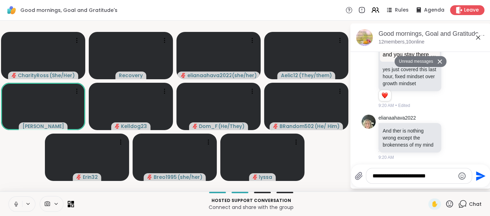
type textarea "**********"
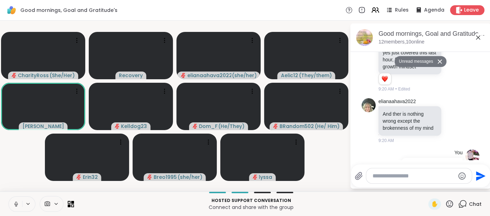
scroll to position [688, 0]
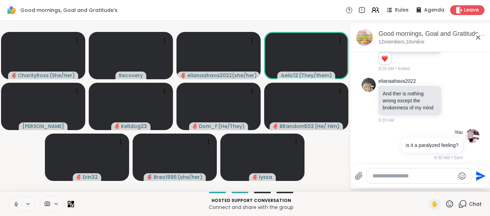
click at [477, 37] on icon at bounding box center [478, 37] width 8 height 8
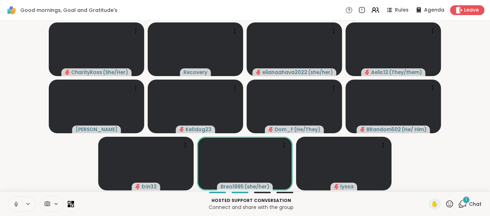
click at [12, 208] on button at bounding box center [15, 204] width 13 height 15
click at [467, 201] on span "1" at bounding box center [466, 200] width 1 height 6
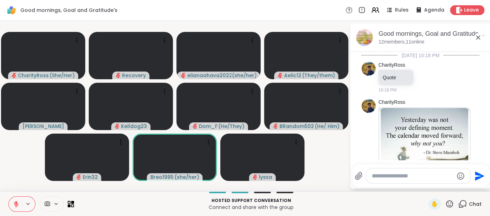
scroll to position [774, 0]
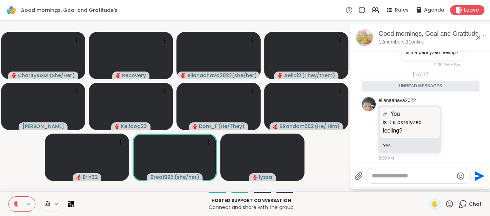
click at [380, 176] on textarea "Type your message" at bounding box center [413, 176] width 82 height 7
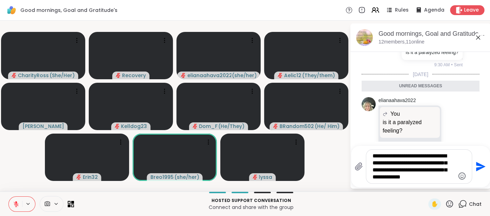
type textarea "**********"
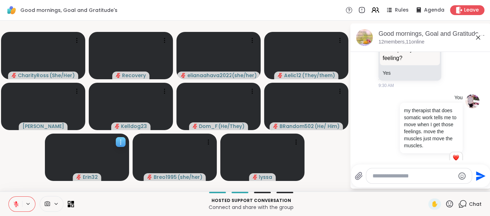
scroll to position [840, 0]
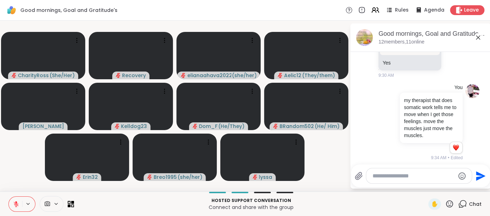
click at [12, 204] on button at bounding box center [15, 204] width 13 height 15
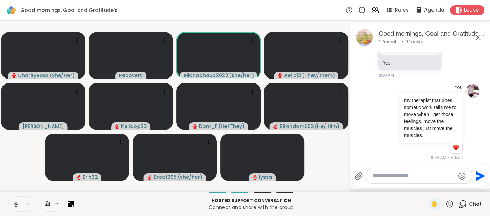
click at [15, 201] on icon at bounding box center [16, 204] width 6 height 6
click at [15, 203] on icon at bounding box center [16, 202] width 2 height 3
click at [477, 38] on icon at bounding box center [478, 37] width 4 height 4
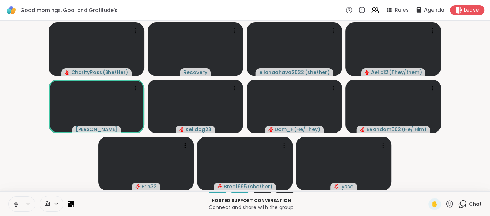
click at [13, 201] on icon at bounding box center [16, 204] width 6 height 6
click at [12, 202] on button at bounding box center [15, 204] width 13 height 15
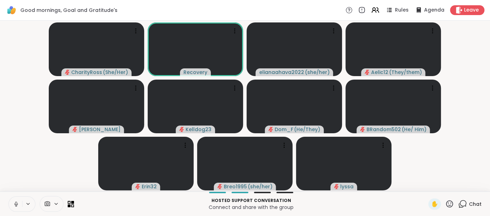
click at [13, 203] on icon at bounding box center [16, 204] width 6 height 6
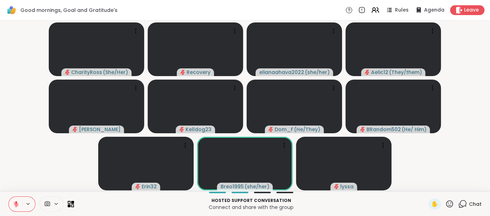
click at [17, 205] on icon at bounding box center [16, 204] width 5 height 5
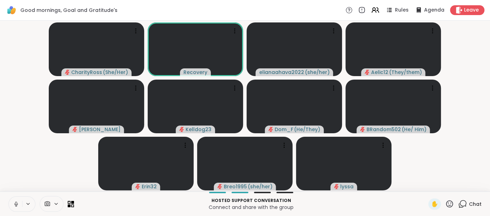
click at [14, 202] on icon at bounding box center [16, 204] width 6 height 6
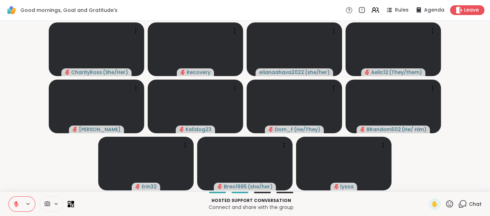
click at [15, 205] on icon at bounding box center [16, 204] width 6 height 6
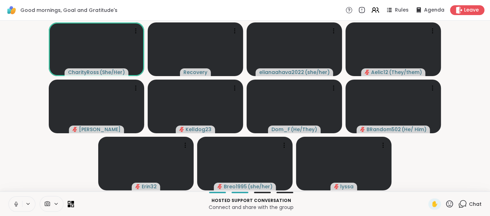
click at [11, 204] on button at bounding box center [15, 204] width 13 height 15
click at [12, 203] on button at bounding box center [15, 204] width 13 height 15
click at [14, 204] on icon at bounding box center [16, 204] width 6 height 6
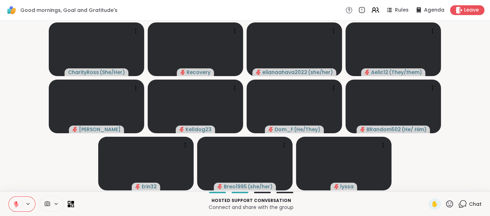
click at [16, 203] on icon at bounding box center [16, 202] width 2 height 3
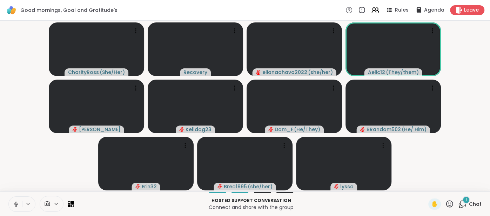
click at [13, 199] on button at bounding box center [15, 204] width 13 height 15
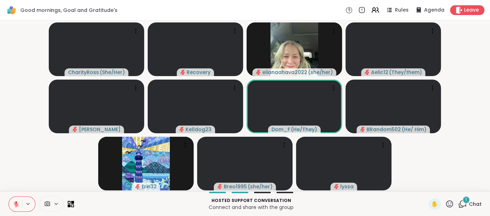
click at [476, 203] on span "Chat" at bounding box center [475, 204] width 13 height 7
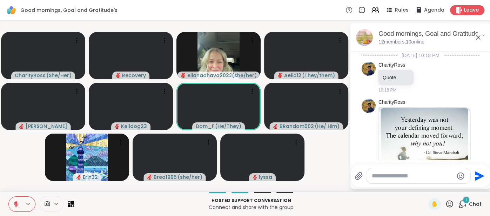
scroll to position [894, 0]
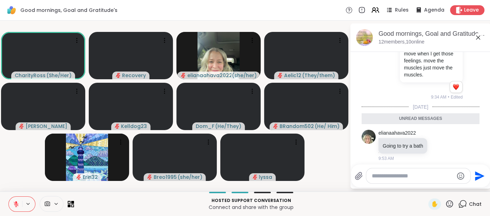
click at [389, 176] on textarea "Type your message" at bounding box center [413, 176] width 82 height 7
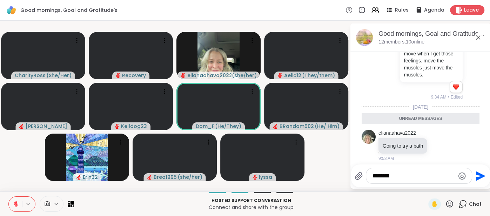
type textarea "*********"
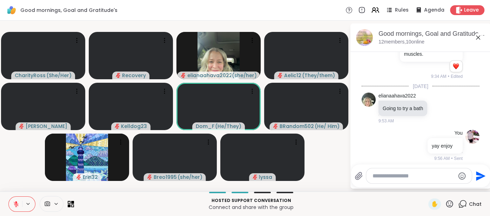
scroll to position [914, 0]
click at [476, 38] on icon at bounding box center [478, 37] width 8 height 8
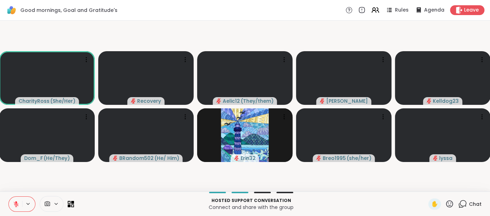
click at [451, 203] on icon at bounding box center [449, 204] width 9 height 9
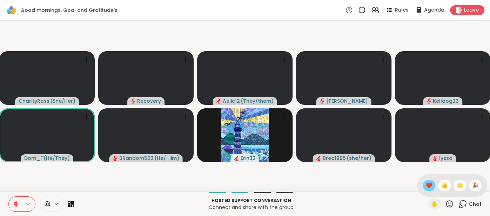
click at [429, 187] on span "❤️" at bounding box center [429, 185] width 7 height 8
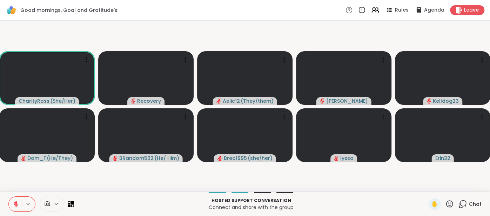
click at [16, 201] on icon at bounding box center [16, 204] width 6 height 6
click at [14, 205] on icon at bounding box center [16, 204] width 4 height 2
click at [472, 202] on span "Chat" at bounding box center [475, 204] width 13 height 7
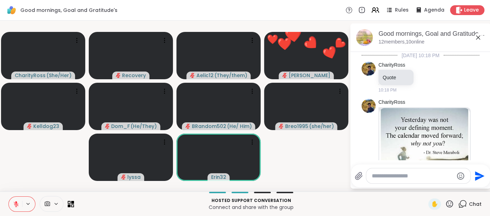
scroll to position [907, 0]
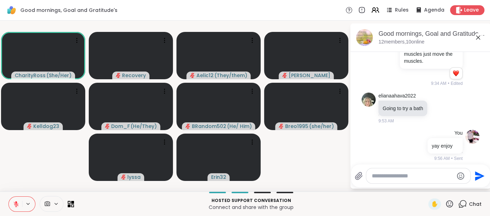
click at [477, 38] on icon at bounding box center [478, 37] width 4 height 4
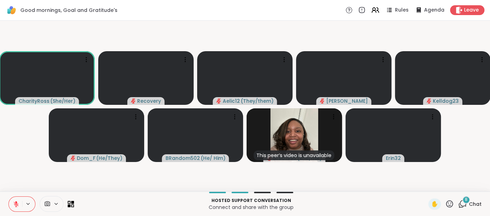
click at [472, 207] on span "Chat" at bounding box center [475, 204] width 13 height 7
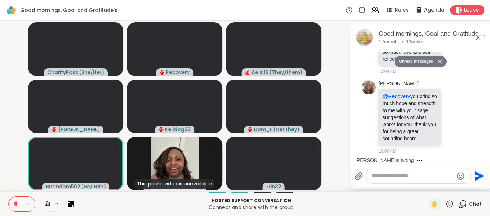
scroll to position [1162, 0]
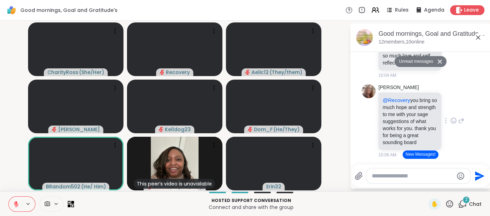
click at [450, 118] on div at bounding box center [454, 121] width 22 height 8
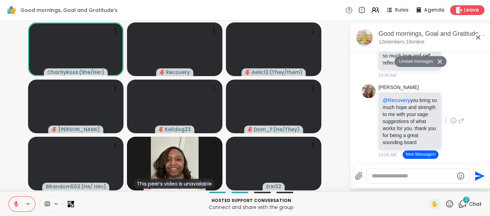
click at [451, 118] on icon at bounding box center [454, 120] width 6 height 7
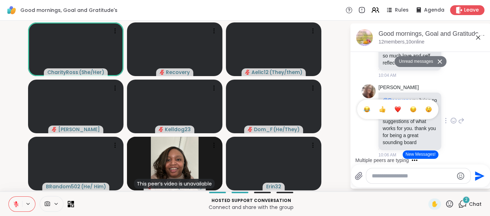
click at [366, 111] on button "Select Reaction: Joy" at bounding box center [367, 109] width 14 height 14
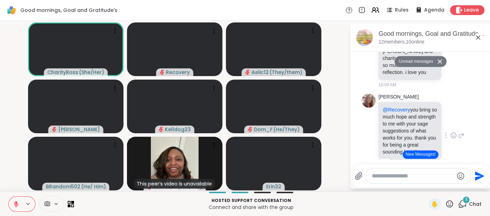
scroll to position [1150, 0]
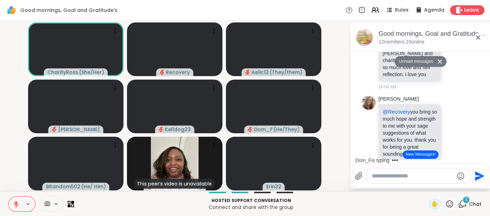
click at [17, 203] on icon at bounding box center [16, 204] width 6 height 6
click at [478, 38] on icon at bounding box center [478, 37] width 4 height 4
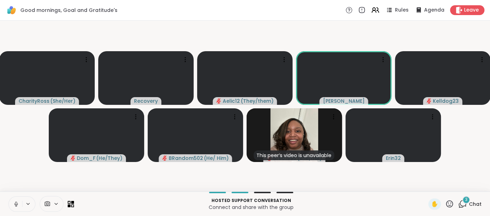
click at [13, 201] on icon at bounding box center [16, 204] width 6 height 6
click at [473, 203] on span "Chat" at bounding box center [475, 204] width 13 height 7
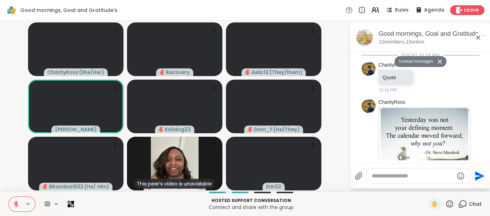
scroll to position [1602, 0]
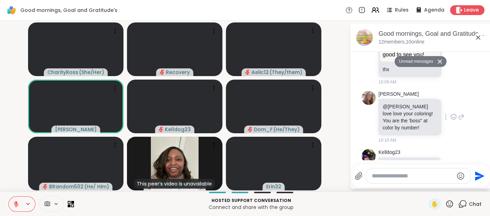
scroll to position [1612, 0]
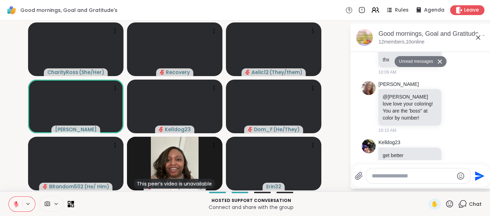
click at [480, 40] on icon at bounding box center [478, 37] width 8 height 8
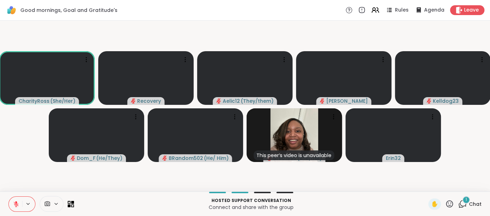
click at [14, 205] on icon at bounding box center [16, 204] width 6 height 6
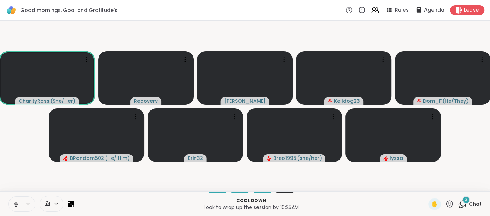
click at [13, 205] on icon at bounding box center [16, 204] width 6 height 6
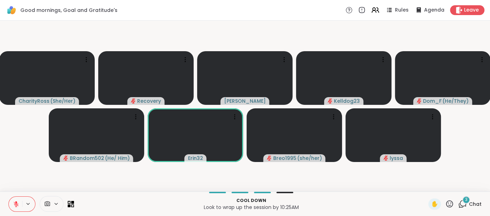
click at [483, 210] on div "Cool down Look to wrap up the session by 10:25AM ✋ 3 Chat" at bounding box center [245, 204] width 490 height 25
click at [477, 205] on span "Chat" at bounding box center [475, 204] width 13 height 7
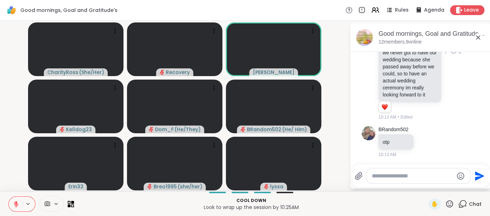
scroll to position [1848, 0]
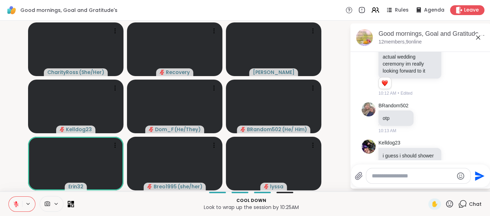
click at [11, 202] on button at bounding box center [15, 204] width 13 height 15
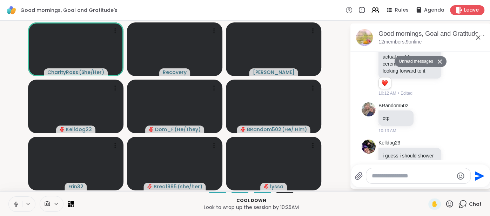
click at [14, 204] on icon at bounding box center [16, 204] width 6 height 6
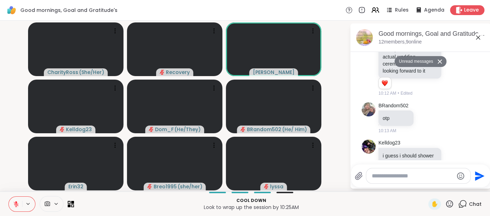
click at [16, 205] on icon at bounding box center [16, 204] width 5 height 5
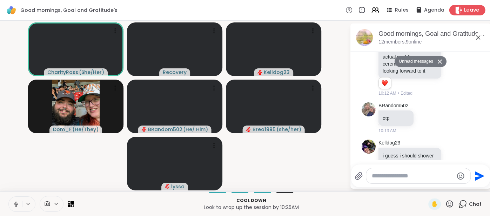
click at [472, 11] on span "Leave" at bounding box center [471, 10] width 15 height 7
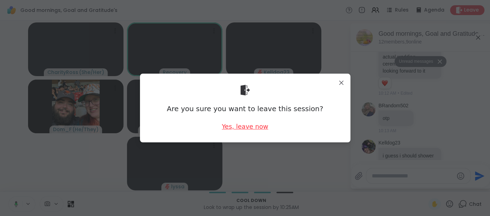
click at [236, 124] on div "Yes, leave now" at bounding box center [245, 126] width 46 height 9
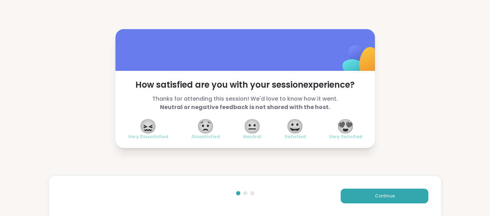
click at [346, 127] on span "😍" at bounding box center [346, 126] width 18 height 13
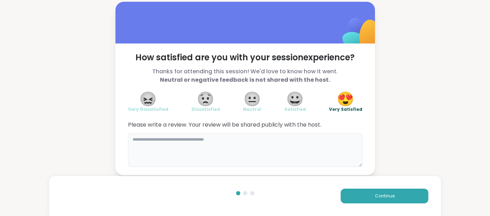
click at [328, 134] on textarea at bounding box center [245, 150] width 234 height 34
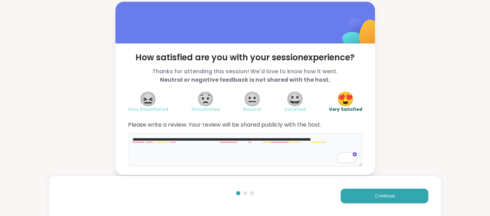
type textarea "**********"
click at [381, 187] on div "Continue" at bounding box center [245, 196] width 392 height 40
click at [381, 190] on button "Continue" at bounding box center [385, 196] width 88 height 15
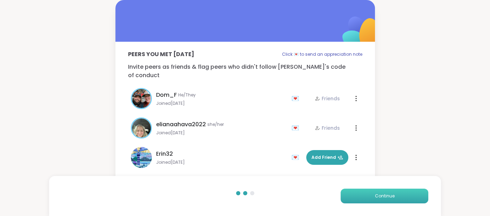
click at [381, 190] on button "Continue" at bounding box center [385, 196] width 88 height 15
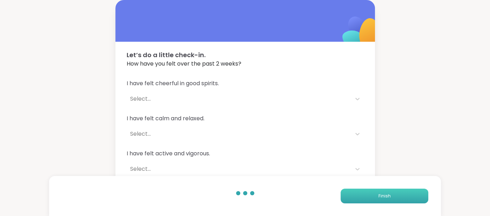
click at [381, 190] on button "Finish" at bounding box center [385, 196] width 88 height 15
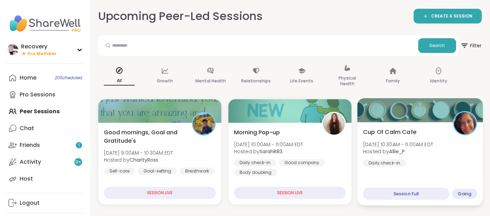
click at [384, 138] on div "Cup Of Calm Cafe Sun, Sep 07 | 10:30AM - 11:00AM EDT Hosted by Allie_P Daily ch…" at bounding box center [420, 147] width 114 height 39
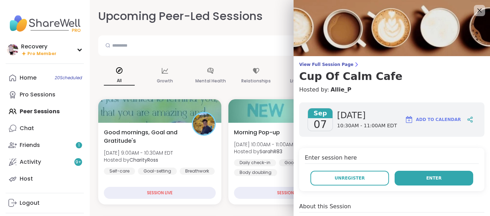
click at [405, 175] on button "Enter" at bounding box center [434, 178] width 79 height 15
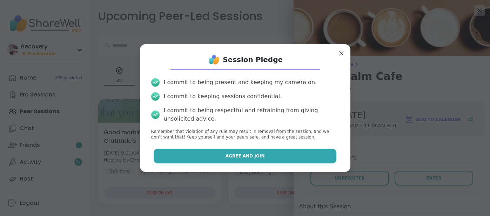
click at [298, 151] on button "Agree and Join" at bounding box center [245, 156] width 183 height 15
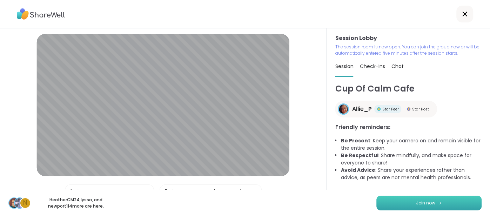
click at [383, 200] on button "Join now" at bounding box center [429, 203] width 105 height 15
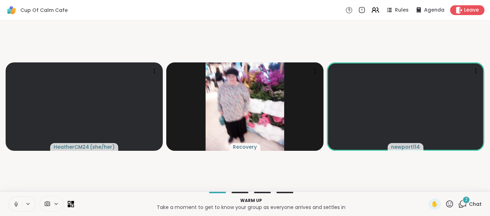
click at [16, 204] on icon at bounding box center [16, 204] width 6 height 6
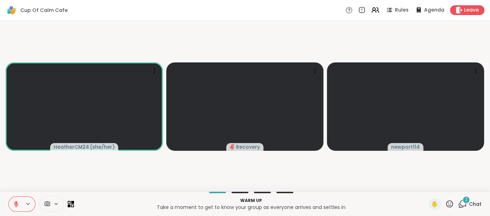
click at [18, 203] on icon at bounding box center [16, 204] width 6 height 6
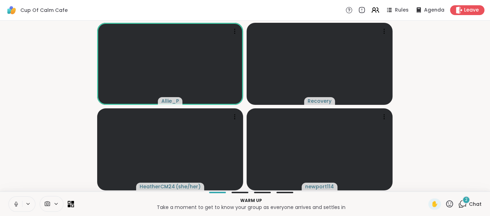
click at [10, 206] on button at bounding box center [15, 204] width 13 height 15
click at [14, 201] on icon at bounding box center [16, 204] width 6 height 6
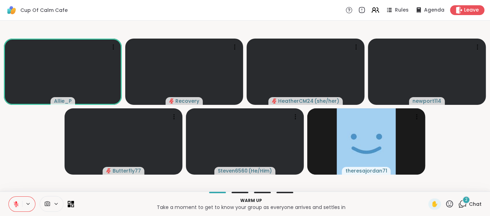
click at [472, 207] on span "Chat" at bounding box center [475, 204] width 13 height 7
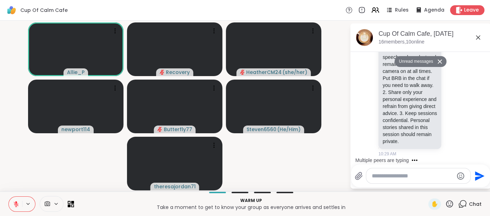
scroll to position [330, 0]
click at [422, 178] on textarea "Type your message" at bounding box center [413, 176] width 82 height 7
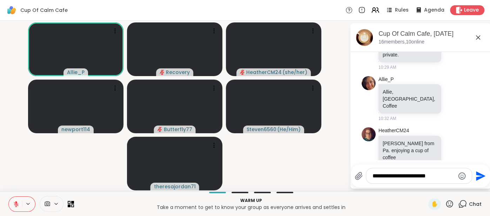
scroll to position [438, 0]
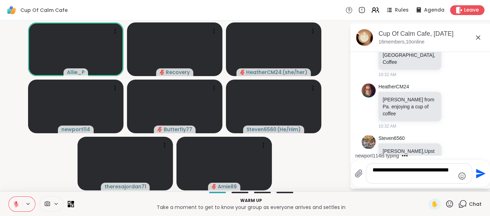
type textarea "**********"
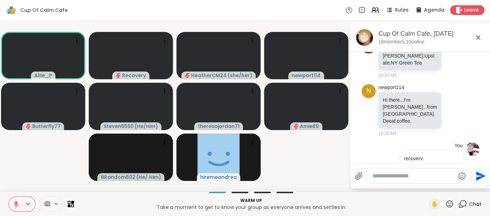
scroll to position [585, 0]
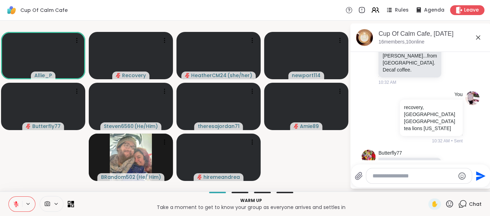
click at [452, 172] on icon at bounding box center [454, 175] width 6 height 7
click at [371, 158] on button "Select Reaction: Joy" at bounding box center [367, 165] width 14 height 14
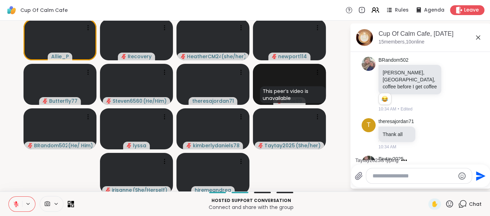
scroll to position [966, 0]
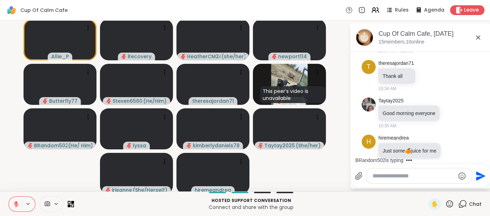
click at [400, 174] on textarea "Type your message" at bounding box center [414, 176] width 82 height 7
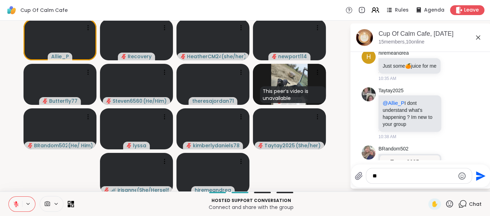
type textarea "*"
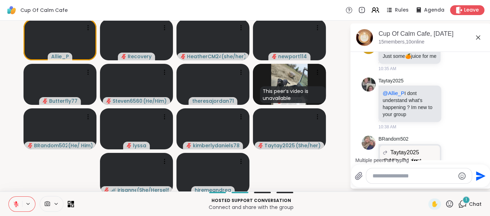
scroll to position [1130, 0]
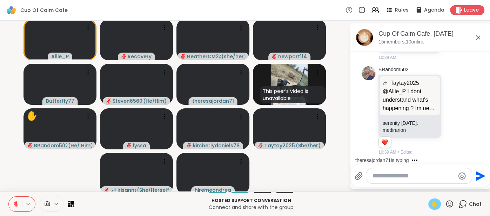
click at [433, 205] on span "✋" at bounding box center [434, 204] width 7 height 8
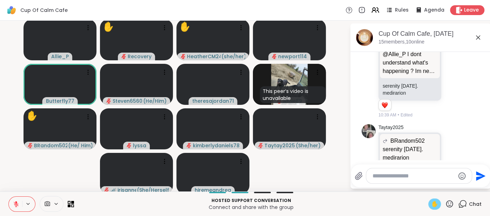
scroll to position [1178, 0]
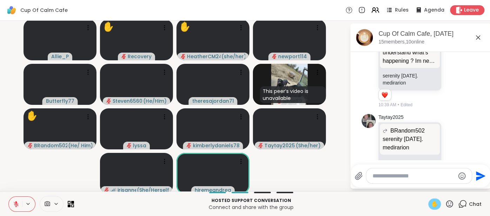
click at [18, 199] on button at bounding box center [15, 204] width 13 height 15
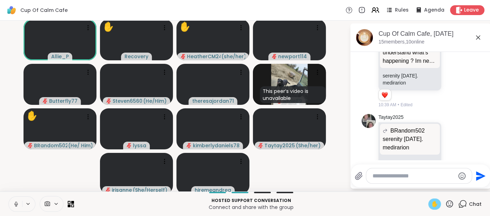
click at [12, 205] on button at bounding box center [15, 204] width 13 height 15
click at [430, 203] on div "✋" at bounding box center [435, 204] width 13 height 11
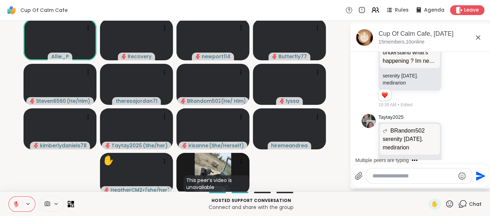
scroll to position [1222, 0]
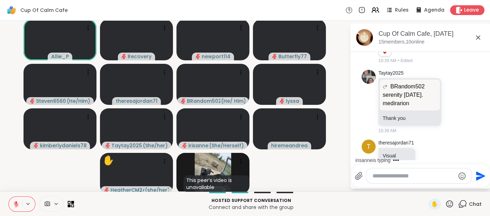
click at [453, 203] on icon at bounding box center [454, 206] width 6 height 7
click at [395, 192] on div "Select Reaction: Heart" at bounding box center [398, 195] width 6 height 6
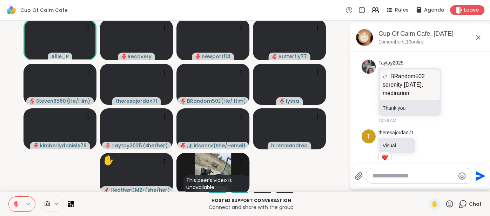
click at [381, 180] on div at bounding box center [419, 175] width 106 height 15
click at [381, 175] on textarea "Type your message" at bounding box center [414, 176] width 82 height 7
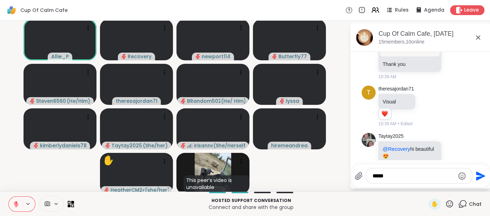
type textarea "******"
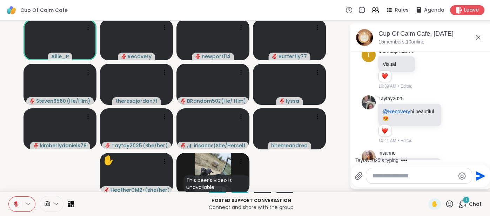
scroll to position [1351, 0]
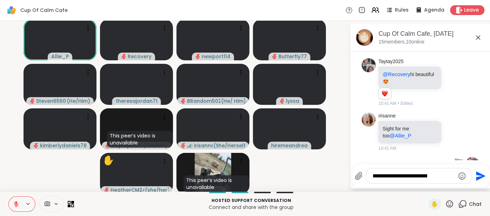
type textarea "**********"
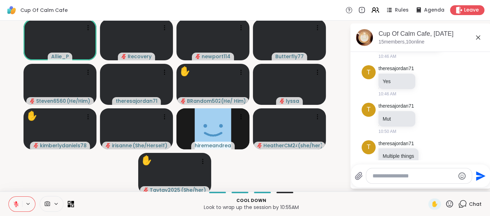
scroll to position [2032, 0]
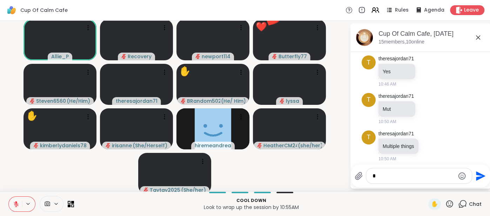
type textarea "**"
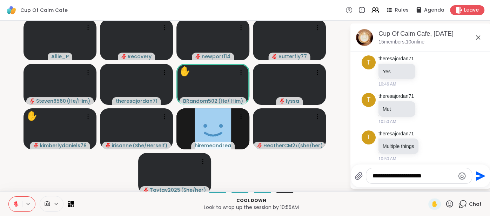
type textarea "**********"
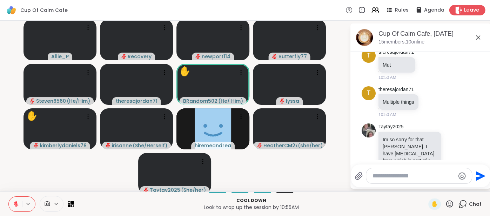
click at [467, 12] on span "Leave" at bounding box center [471, 10] width 15 height 7
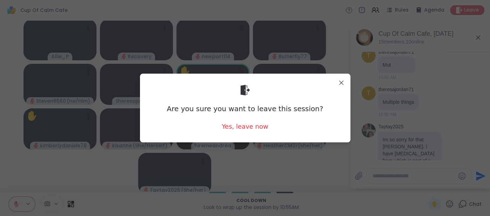
scroll to position [2086, 0]
click at [248, 131] on div "Yes, leave now" at bounding box center [245, 126] width 46 height 9
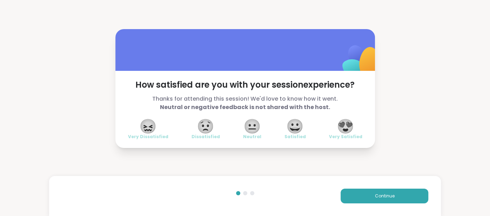
click at [345, 133] on span "😍" at bounding box center [346, 126] width 18 height 13
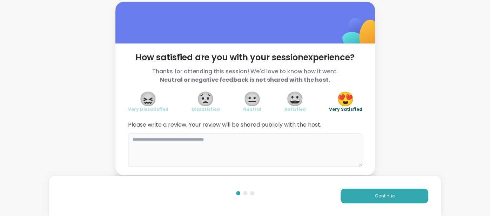
click at [268, 150] on textarea at bounding box center [245, 150] width 234 height 34
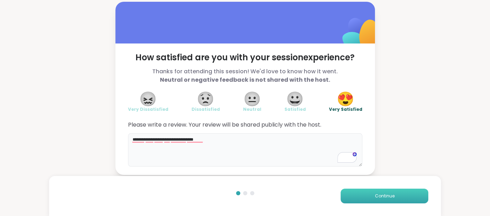
type textarea "**********"
click at [347, 192] on button "Continue" at bounding box center [385, 196] width 88 height 15
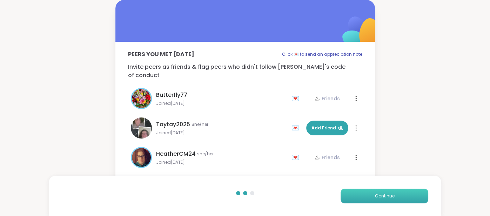
click at [347, 192] on button "Continue" at bounding box center [385, 196] width 88 height 15
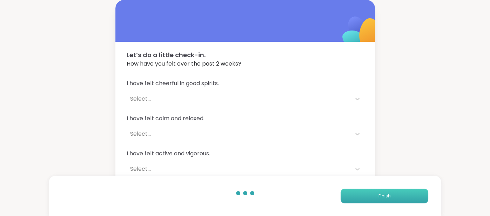
click at [347, 192] on button "Finish" at bounding box center [385, 196] width 88 height 15
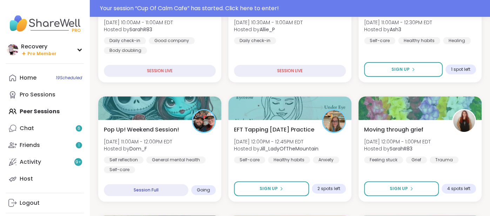
scroll to position [139, 0]
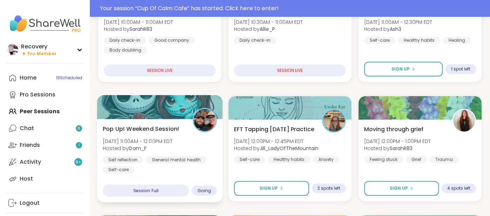
click at [207, 128] on img at bounding box center [205, 120] width 22 height 22
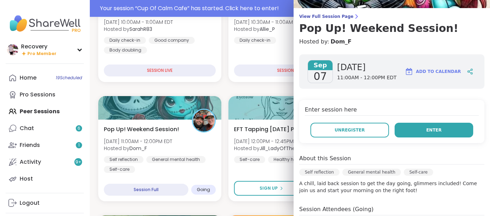
scroll to position [47, 0]
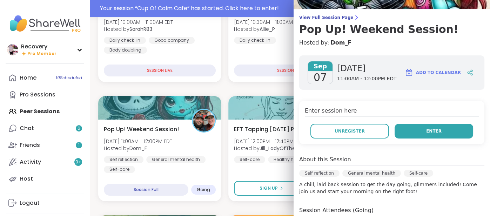
click at [430, 134] on button "Enter" at bounding box center [434, 131] width 79 height 15
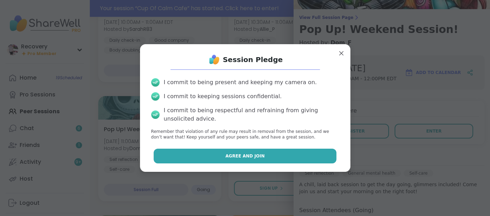
click at [311, 154] on button "Agree and Join" at bounding box center [245, 156] width 183 height 15
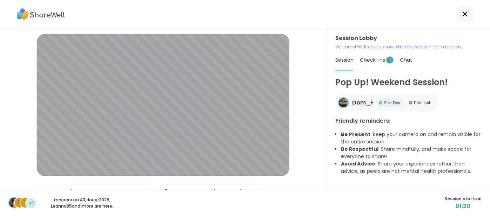
click at [363, 61] on span "Check-ins 1" at bounding box center [377, 60] width 34 height 7
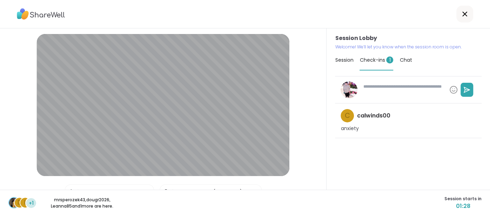
type textarea "*"
click at [341, 63] on span "Session" at bounding box center [344, 60] width 18 height 7
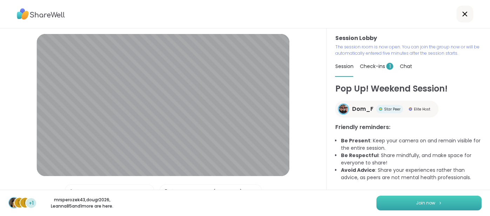
click at [389, 200] on button "Join now" at bounding box center [429, 203] width 105 height 15
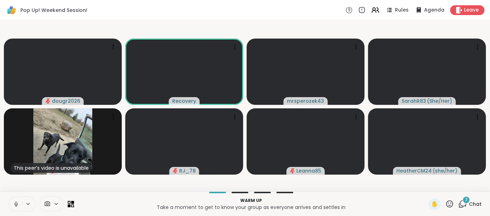
click at [472, 202] on span "Chat" at bounding box center [475, 204] width 13 height 7
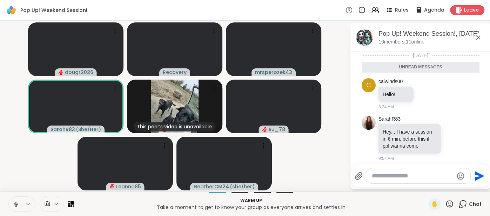
click at [478, 40] on icon at bounding box center [478, 37] width 8 height 8
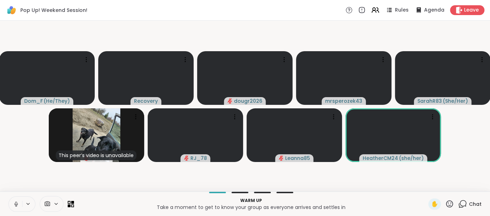
click at [8, 207] on div "Warm up Take a moment to get to know your group as everyone arrives and settles…" at bounding box center [245, 204] width 490 height 25
click at [9, 206] on button at bounding box center [15, 204] width 13 height 15
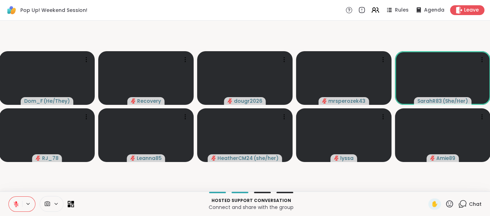
click at [14, 204] on icon at bounding box center [16, 204] width 5 height 5
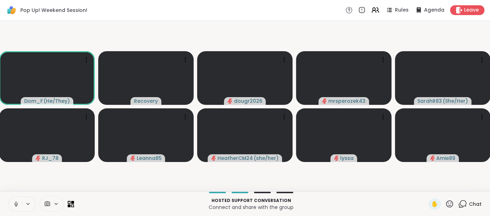
click at [13, 207] on icon at bounding box center [16, 204] width 6 height 6
click at [469, 207] on div "1 Chat" at bounding box center [470, 204] width 24 height 11
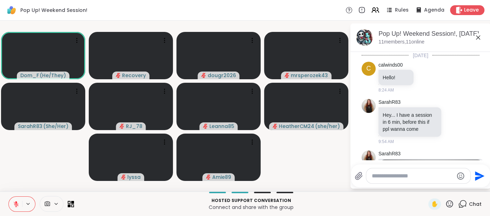
scroll to position [220, 0]
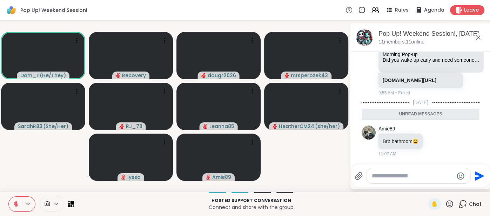
click at [479, 41] on icon at bounding box center [478, 37] width 8 height 8
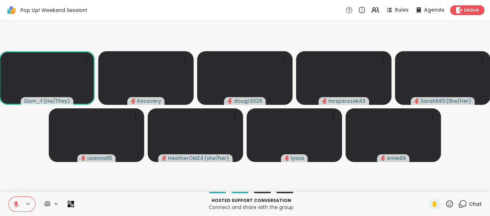
click at [15, 201] on icon at bounding box center [16, 204] width 6 height 6
click at [13, 207] on icon at bounding box center [16, 204] width 6 height 6
click at [13, 204] on icon at bounding box center [16, 204] width 6 height 6
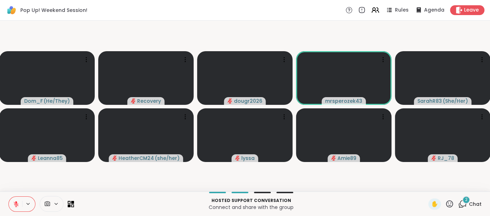
click at [451, 201] on icon at bounding box center [449, 204] width 9 height 9
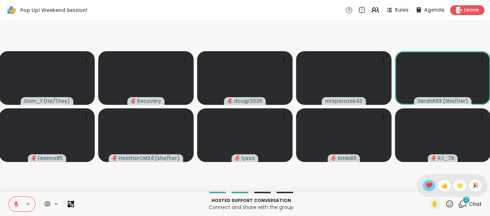
click at [433, 188] on div "❤️" at bounding box center [429, 185] width 13 height 11
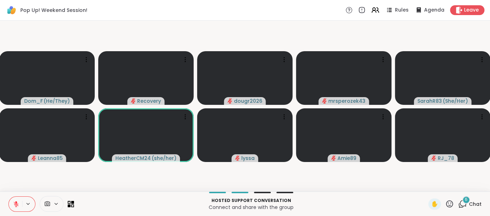
click at [470, 201] on div "6" at bounding box center [467, 200] width 8 height 8
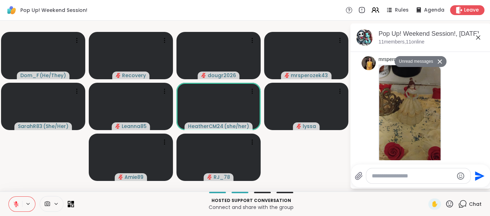
scroll to position [648, 0]
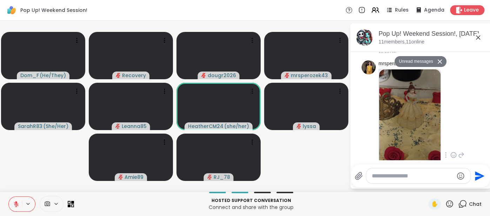
click at [393, 131] on img at bounding box center [409, 152] width 61 height 167
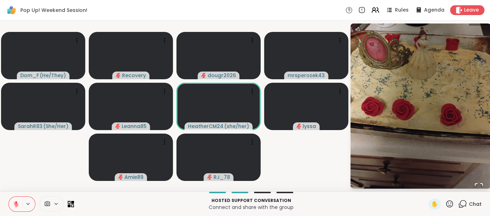
click at [476, 208] on div "Chat" at bounding box center [470, 204] width 24 height 11
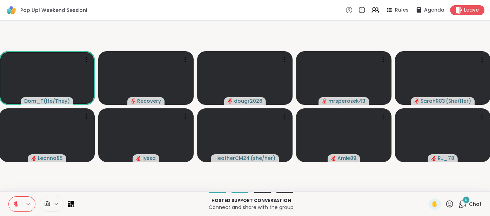
click at [476, 199] on div "5 Chat" at bounding box center [470, 204] width 24 height 11
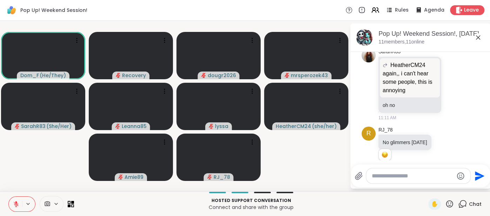
scroll to position [350, 0]
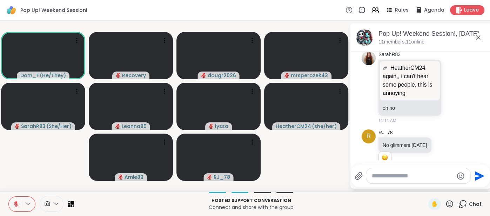
click at [476, 41] on icon at bounding box center [478, 37] width 8 height 8
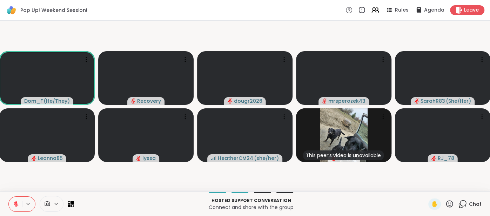
drag, startPoint x: 13, startPoint y: 202, endPoint x: 10, endPoint y: 185, distance: 17.8
click at [10, 185] on div "Pop Up! Weekend Session! Rules Agenda Leave Dom_F ( He/They ) Recovery dougr202…" at bounding box center [245, 108] width 490 height 216
click at [14, 205] on icon at bounding box center [16, 204] width 6 height 6
click at [11, 208] on button at bounding box center [15, 204] width 13 height 15
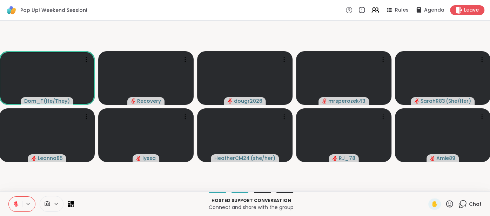
click at [8, 202] on div "Hosted support conversation Connect and share with the group ✋ Chat" at bounding box center [245, 204] width 490 height 25
click at [17, 200] on button at bounding box center [15, 204] width 13 height 15
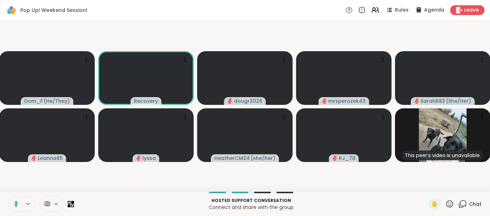
click at [12, 203] on icon at bounding box center [15, 204] width 6 height 6
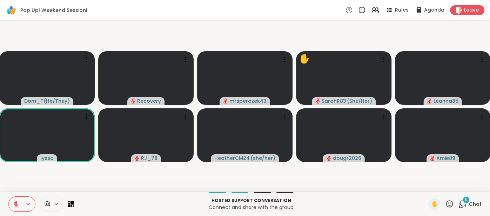
click at [479, 205] on span "Chat" at bounding box center [475, 204] width 13 height 7
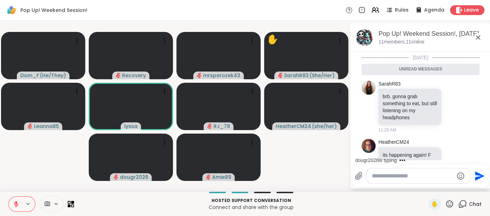
scroll to position [1476, 0]
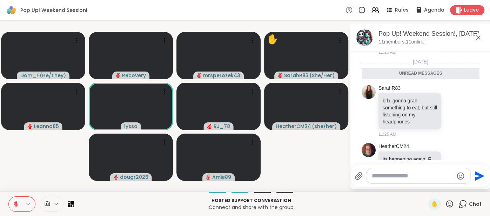
click at [478, 39] on icon at bounding box center [478, 37] width 8 height 8
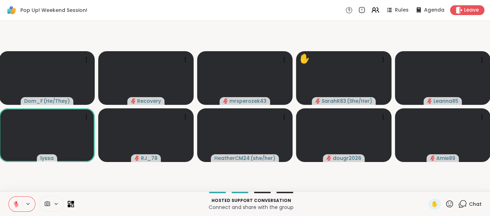
click at [448, 205] on icon at bounding box center [449, 204] width 9 height 9
click at [425, 188] on div "❤️" at bounding box center [429, 185] width 13 height 11
click at [449, 202] on icon at bounding box center [449, 204] width 9 height 9
click at [427, 191] on div "❤️" at bounding box center [429, 185] width 13 height 11
click at [473, 205] on span "Chat" at bounding box center [475, 204] width 13 height 7
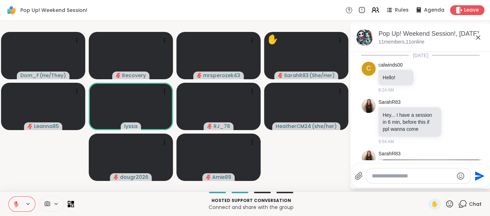
scroll to position [1805, 0]
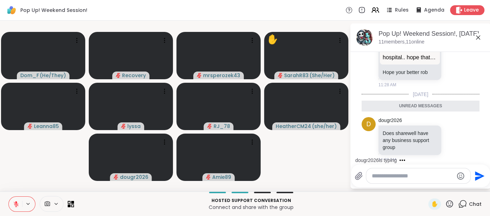
click at [482, 36] on icon at bounding box center [478, 37] width 8 height 8
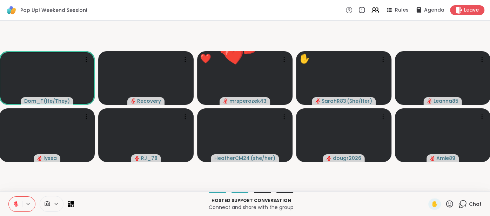
click at [451, 203] on icon at bounding box center [449, 203] width 7 height 7
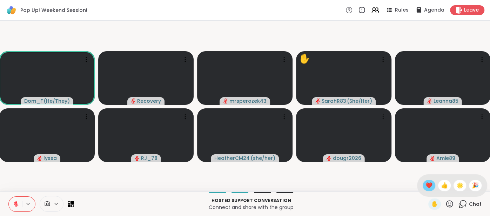
click at [429, 186] on span "❤️" at bounding box center [429, 185] width 7 height 8
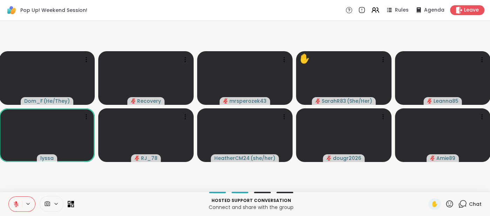
click at [450, 201] on icon at bounding box center [449, 204] width 9 height 9
click at [430, 184] on span "❤️" at bounding box center [429, 185] width 7 height 8
click at [470, 203] on span "Chat" at bounding box center [475, 204] width 13 height 7
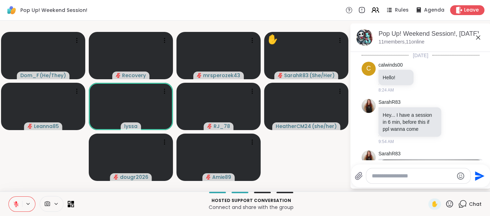
scroll to position [1863, 0]
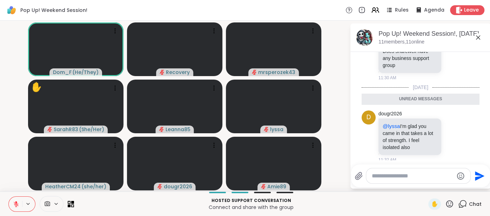
click at [478, 39] on icon at bounding box center [478, 37] width 8 height 8
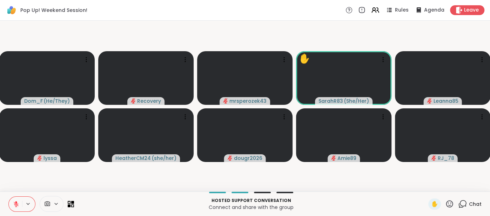
click at [449, 206] on icon at bounding box center [449, 204] width 9 height 9
click at [423, 184] on div "✋ ❤️ 👍 🌟 🎉" at bounding box center [452, 185] width 70 height 22
click at [450, 205] on icon at bounding box center [449, 204] width 9 height 9
click at [429, 186] on span "❤️" at bounding box center [429, 185] width 7 height 8
click at [449, 207] on icon at bounding box center [449, 204] width 9 height 9
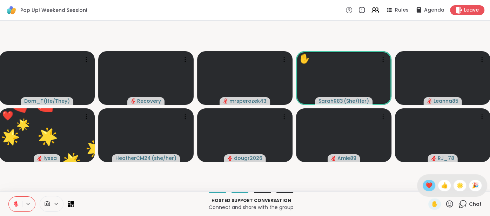
click at [430, 187] on span "❤️" at bounding box center [429, 185] width 7 height 8
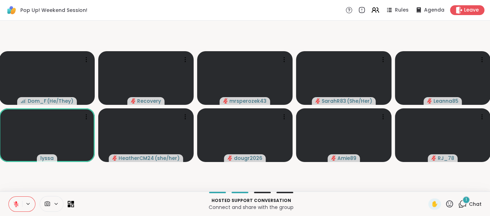
click at [452, 208] on icon at bounding box center [449, 204] width 9 height 9
click at [462, 189] on span "🌟" at bounding box center [460, 185] width 7 height 8
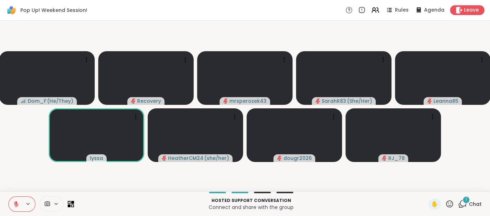
click at [480, 207] on span "Chat" at bounding box center [475, 204] width 13 height 7
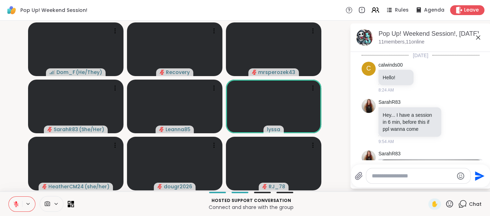
scroll to position [1931, 0]
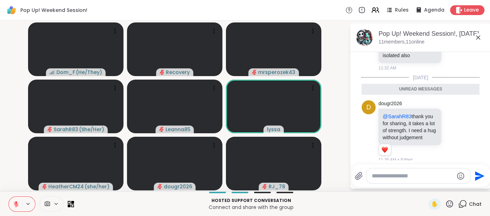
click at [479, 41] on icon at bounding box center [478, 37] width 8 height 8
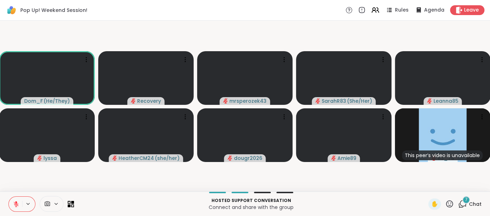
click at [474, 200] on div "7 Chat" at bounding box center [470, 204] width 24 height 11
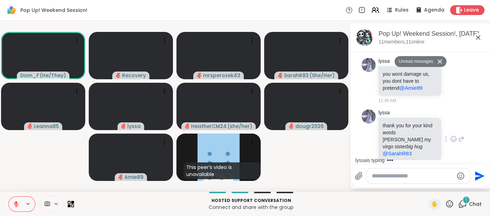
scroll to position [2635, 0]
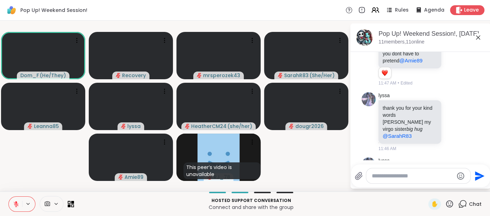
click at [478, 39] on icon at bounding box center [478, 37] width 8 height 8
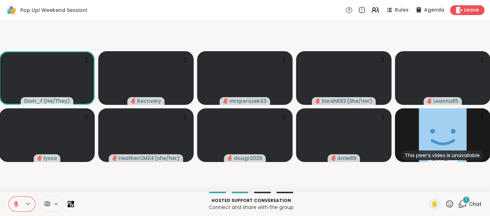
click at [13, 207] on icon at bounding box center [16, 204] width 6 height 6
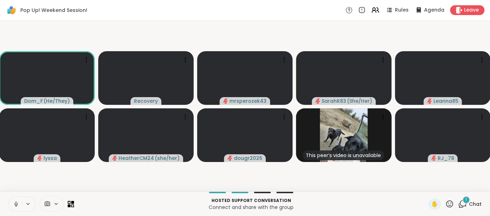
click at [10, 203] on button at bounding box center [15, 204] width 13 height 15
click at [476, 205] on span "Chat" at bounding box center [475, 204] width 13 height 7
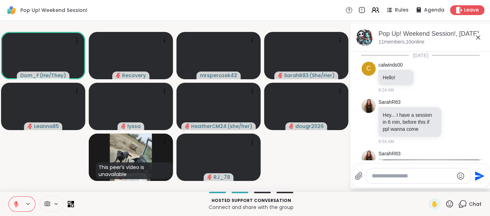
scroll to position [2788, 0]
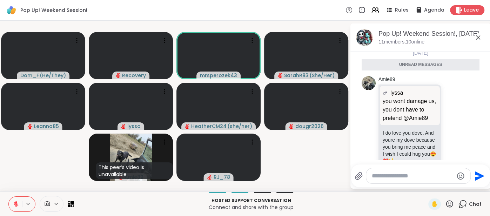
click at [391, 174] on textarea "Type your message" at bounding box center [413, 176] width 82 height 7
type textarea "**"
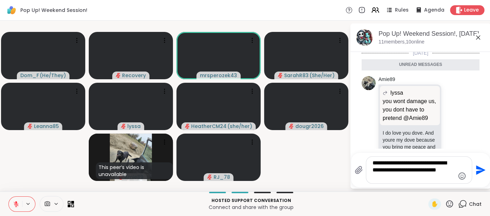
type textarea "**********"
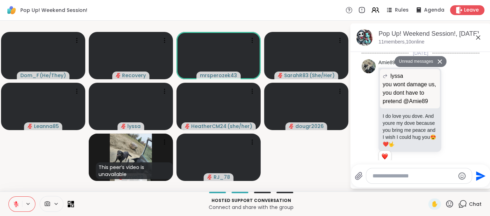
scroll to position [2823, 0]
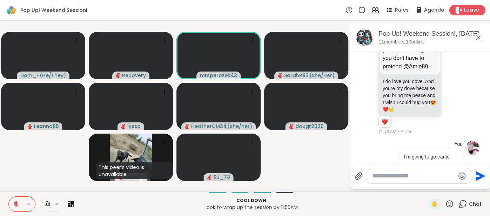
click at [465, 10] on span "Leave" at bounding box center [471, 10] width 15 height 7
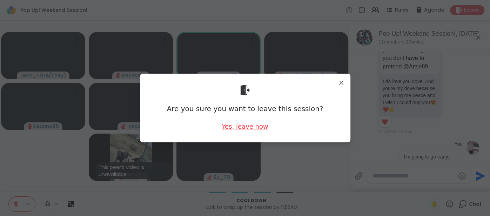
click at [243, 125] on div "Yes, leave now" at bounding box center [245, 126] width 46 height 9
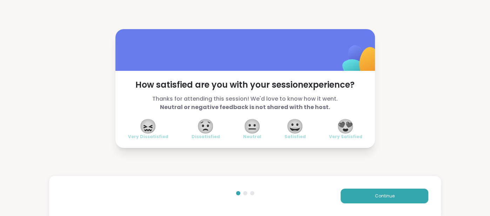
click at [341, 124] on span "😍" at bounding box center [346, 126] width 18 height 13
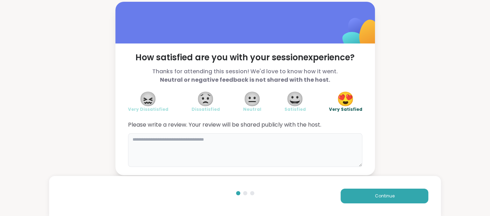
click at [292, 140] on textarea at bounding box center [245, 150] width 234 height 34
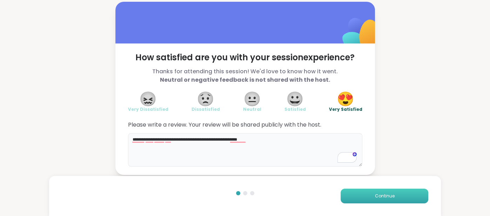
type textarea "**********"
click at [350, 196] on button "Continue" at bounding box center [385, 196] width 88 height 15
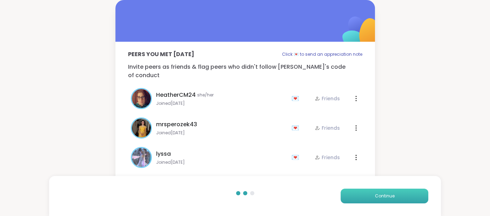
click at [350, 196] on button "Continue" at bounding box center [385, 196] width 88 height 15
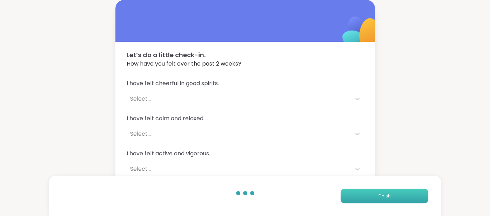
click at [350, 196] on button "Finish" at bounding box center [385, 196] width 88 height 15
